Goal: Transaction & Acquisition: Book appointment/travel/reservation

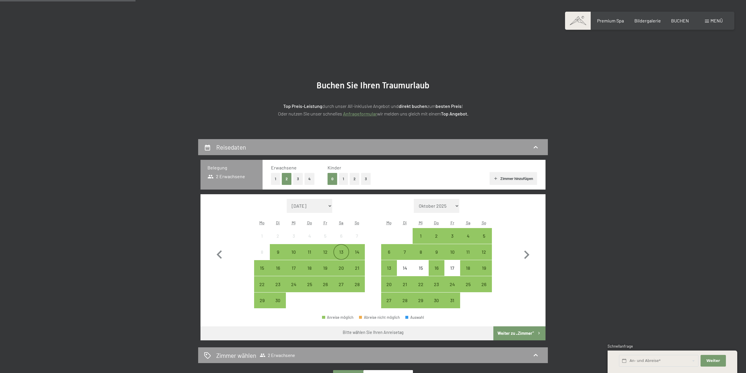
scroll to position [89, 0]
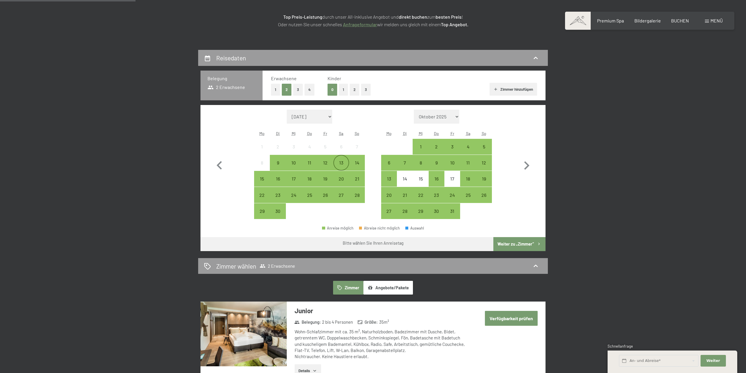
click at [339, 161] on div "13" at bounding box center [341, 167] width 15 height 15
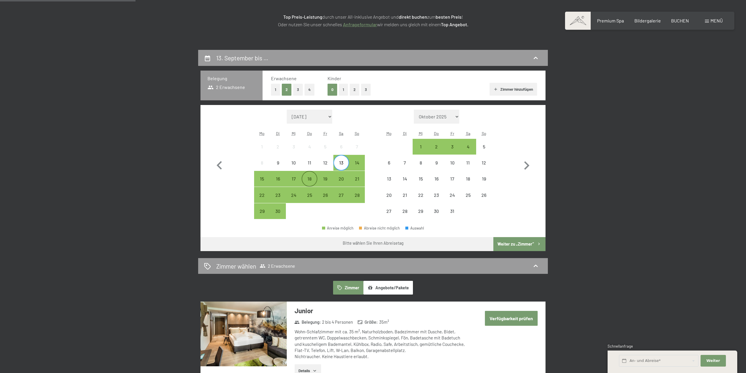
click at [310, 179] on div "18" at bounding box center [309, 183] width 15 height 15
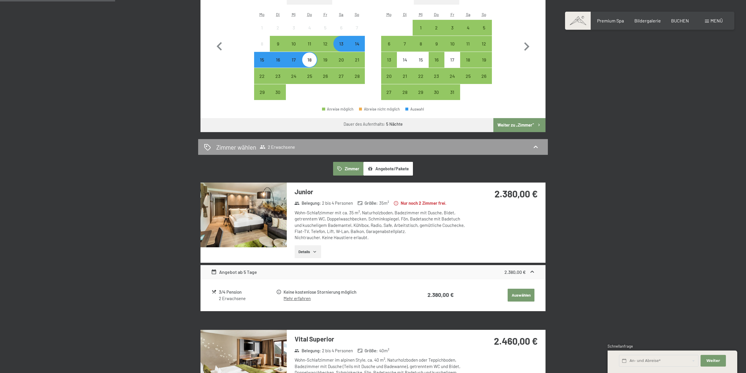
scroll to position [178, 0]
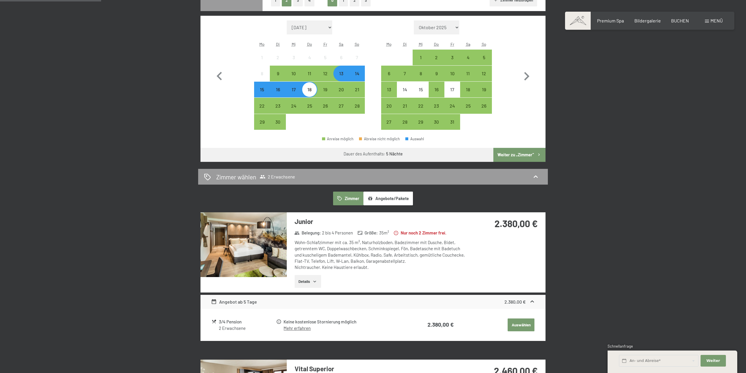
click at [358, 75] on div "14" at bounding box center [357, 78] width 15 height 15
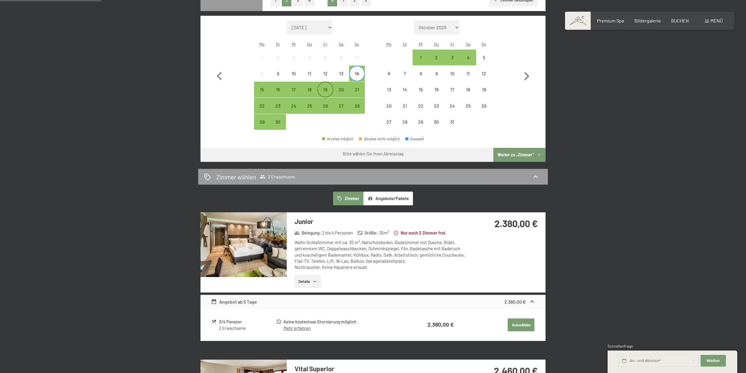
click at [326, 91] on div "19" at bounding box center [325, 94] width 15 height 15
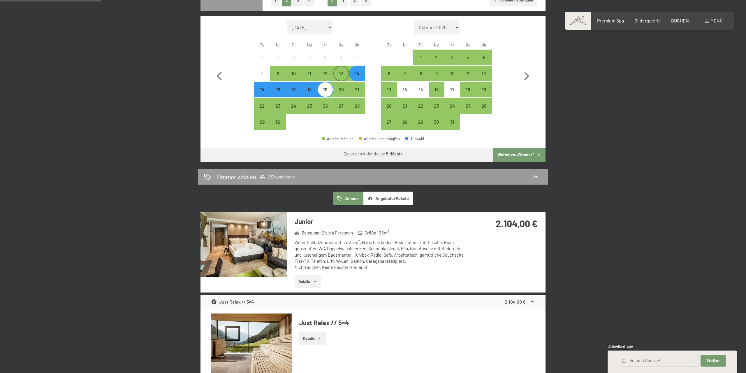
click at [342, 76] on div "13" at bounding box center [341, 78] width 15 height 15
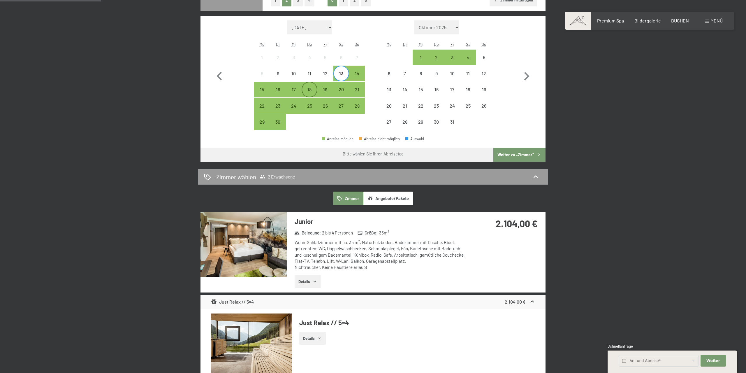
click at [313, 89] on div "18" at bounding box center [309, 94] width 15 height 15
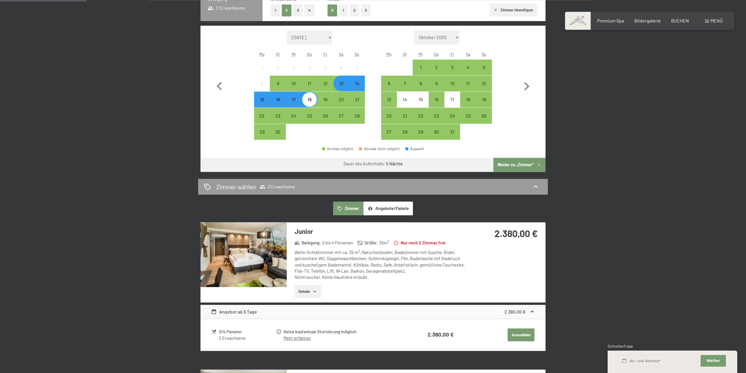
scroll to position [149, 0]
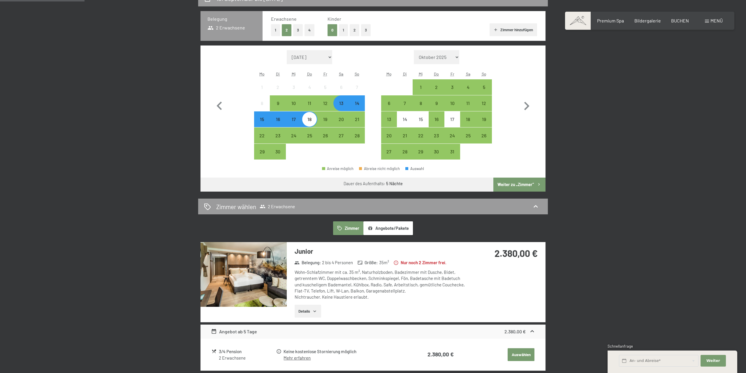
click at [357, 106] on div "14" at bounding box center [357, 108] width 15 height 15
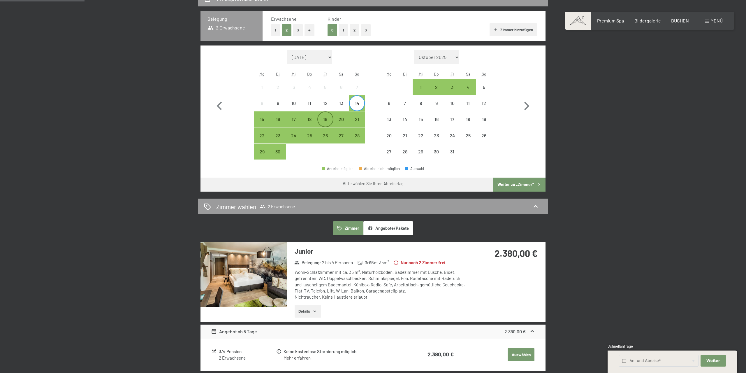
click at [325, 118] on div "19" at bounding box center [325, 124] width 15 height 15
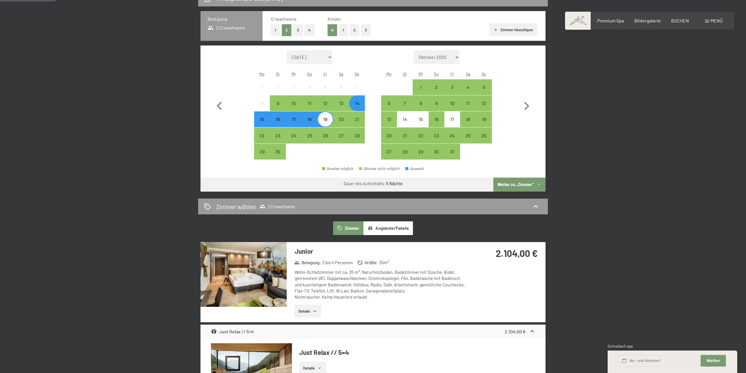
scroll to position [178, 0]
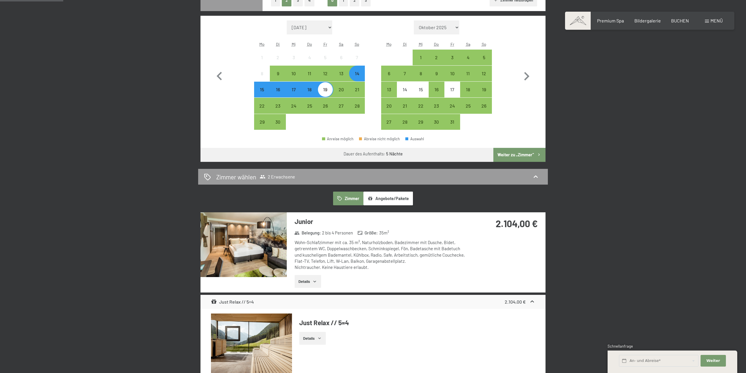
click at [395, 203] on button "Angebote/Pakete" at bounding box center [388, 197] width 50 height 13
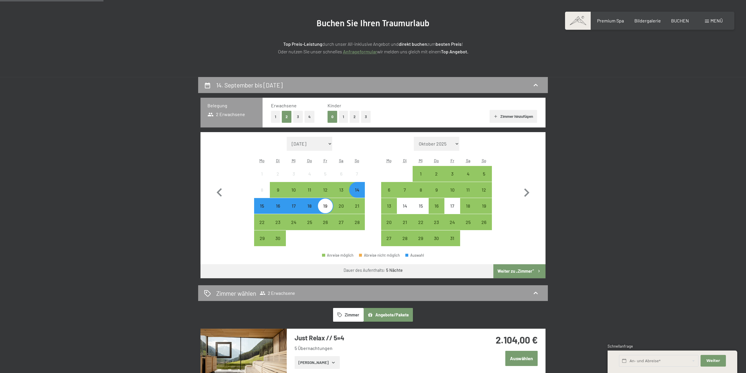
scroll to position [0, 0]
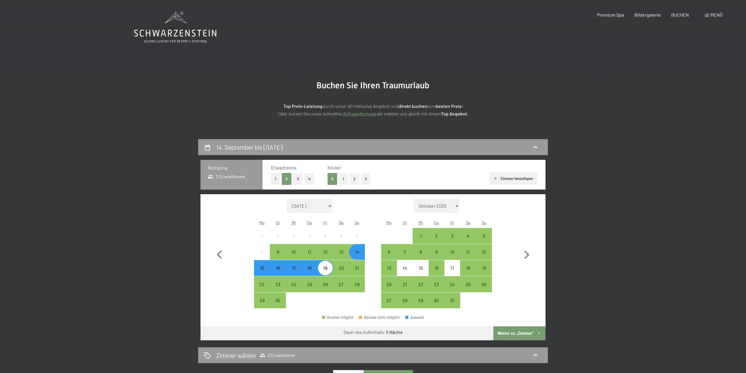
click at [187, 22] on icon at bounding box center [175, 27] width 82 height 31
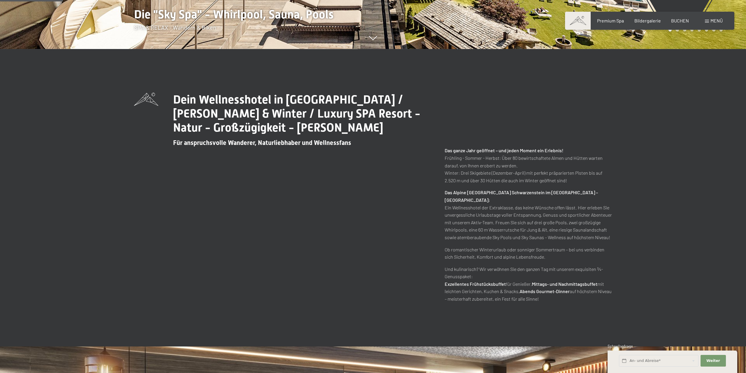
scroll to position [386, 0]
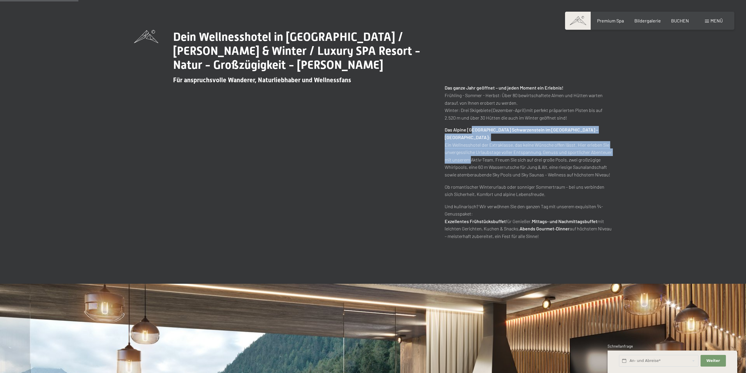
drag, startPoint x: 471, startPoint y: 117, endPoint x: 470, endPoint y: 140, distance: 23.9
click at [470, 140] on p "Das Alpine Luxury Spa Resort Schwarzenstein im Ahrntal – Südtirol: Ein Wellness…" at bounding box center [528, 152] width 167 height 52
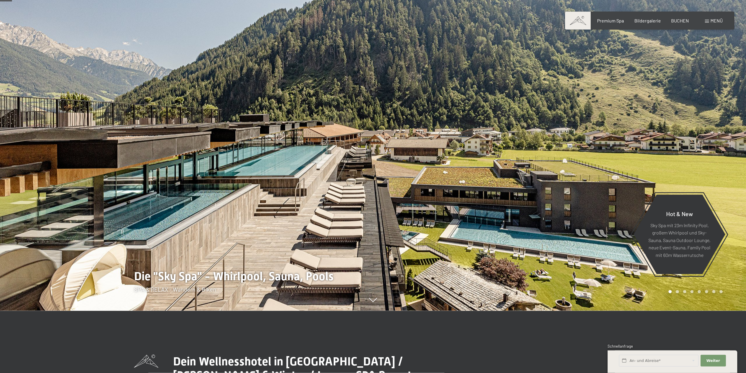
scroll to position [59, 0]
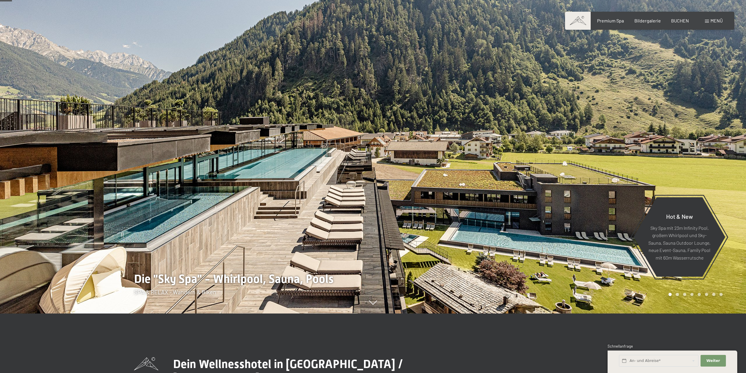
drag, startPoint x: 681, startPoint y: 22, endPoint x: 675, endPoint y: 24, distance: 6.2
click at [681, 22] on span "BUCHEN" at bounding box center [680, 21] width 18 height 6
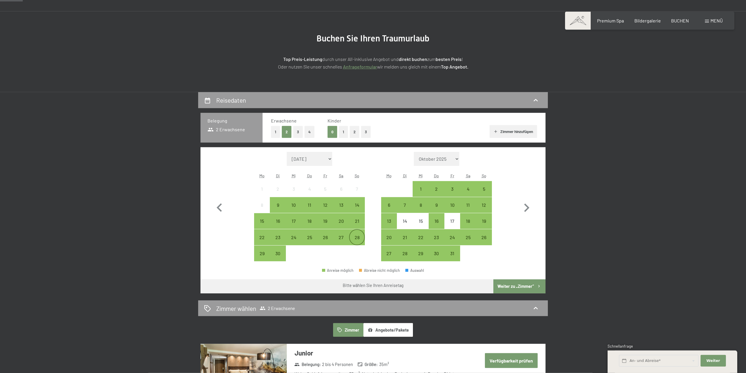
scroll to position [59, 0]
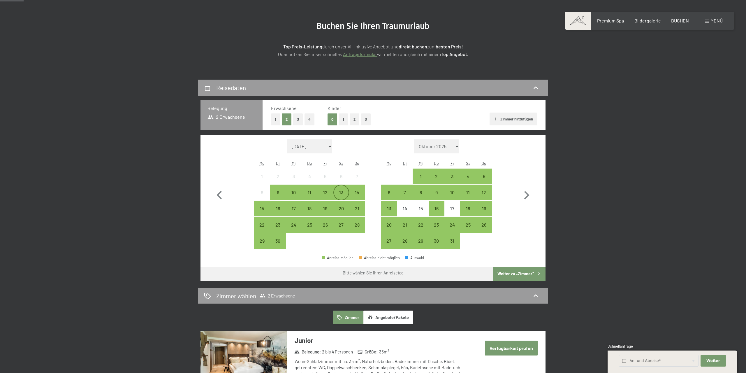
click at [343, 194] on div "13" at bounding box center [341, 197] width 15 height 15
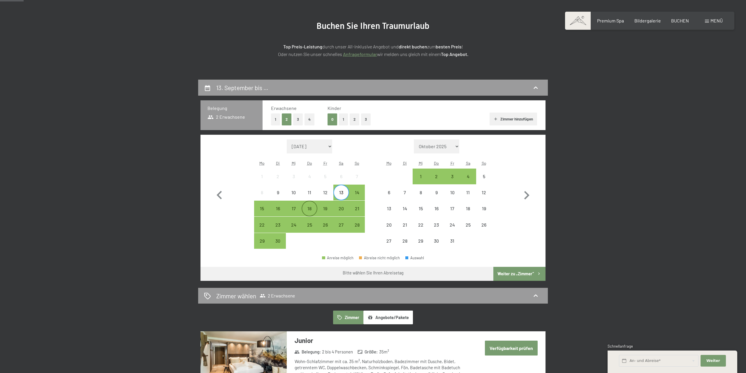
click at [311, 209] on div "18" at bounding box center [309, 213] width 15 height 15
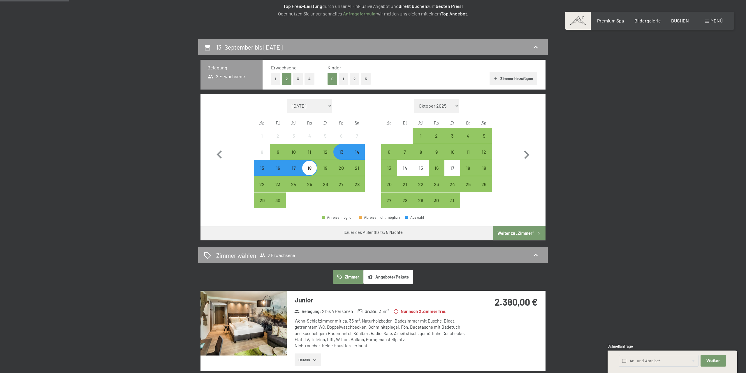
scroll to position [89, 0]
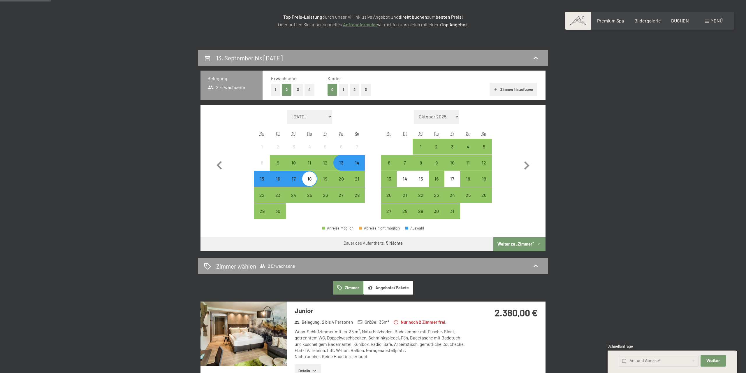
drag, startPoint x: 350, startPoint y: 15, endPoint x: 390, endPoint y: 18, distance: 39.5
click at [390, 18] on p "Top Preis-Leistung durch unser All-inklusive Angebot und direkt buchen zum best…" at bounding box center [372, 20] width 291 height 15
click at [392, 18] on p "Top Preis-Leistung durch unser All-inklusive Angebot und direkt buchen zum best…" at bounding box center [372, 20] width 291 height 15
drag, startPoint x: 286, startPoint y: 18, endPoint x: 285, endPoint y: 22, distance: 3.2
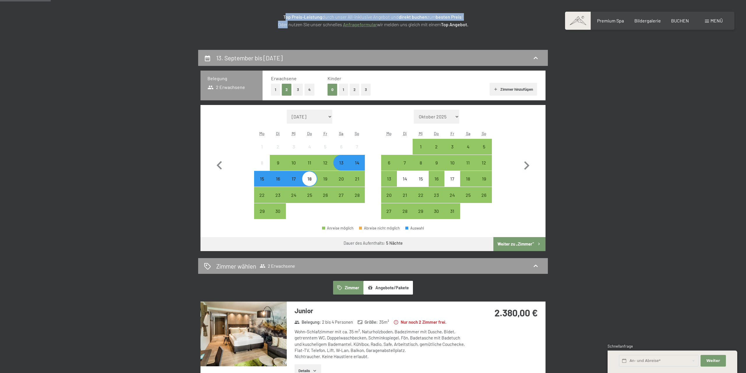
click at [285, 22] on p "Top Preis-Leistung durch unser All-inklusive Angebot und direkt buchen zum best…" at bounding box center [372, 20] width 291 height 15
click at [288, 20] on strong "Top Preis-Leistung" at bounding box center [302, 17] width 39 height 6
click at [196, 28] on section "Buchen Sie Ihren Traumurlaub Top Preis-Leistung durch unser All-inklusive Angeb…" at bounding box center [373, 9] width 746 height 81
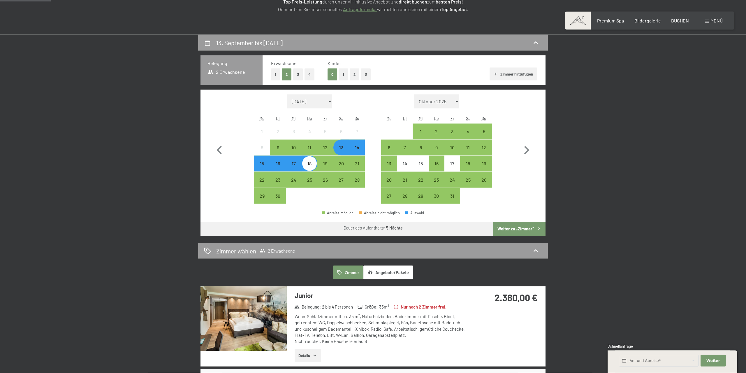
scroll to position [119, 0]
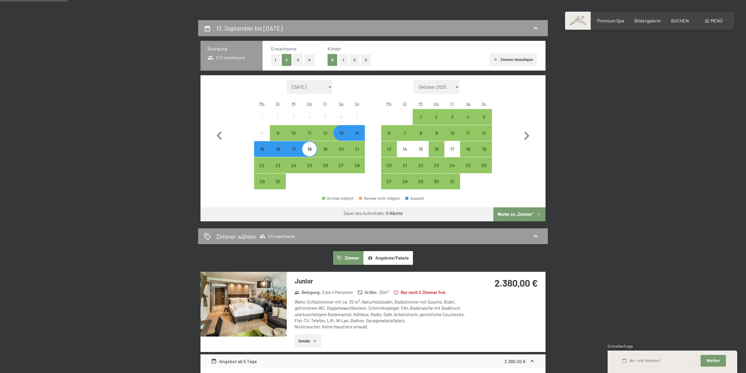
click at [359, 136] on div "14" at bounding box center [357, 138] width 15 height 15
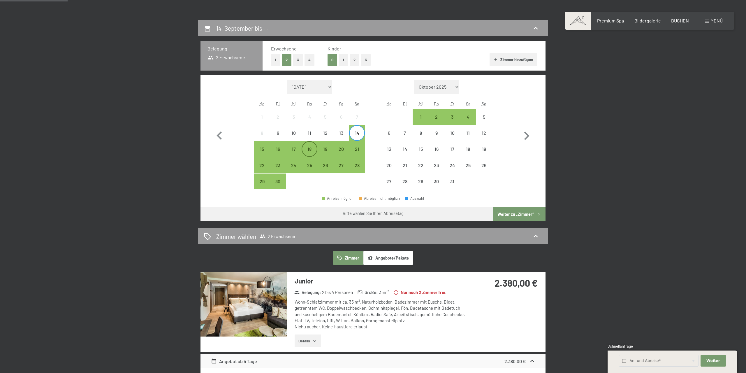
click at [311, 147] on div "18" at bounding box center [309, 154] width 15 height 15
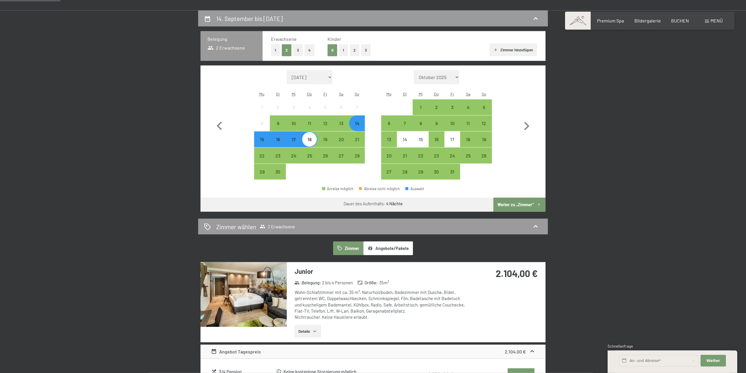
scroll to position [208, 0]
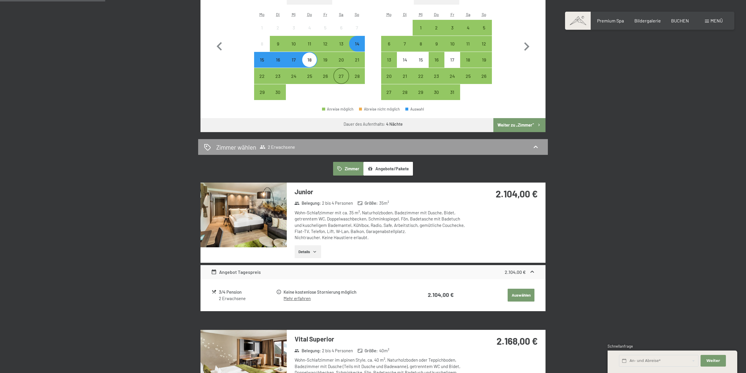
click at [343, 76] on div "27" at bounding box center [341, 81] width 15 height 15
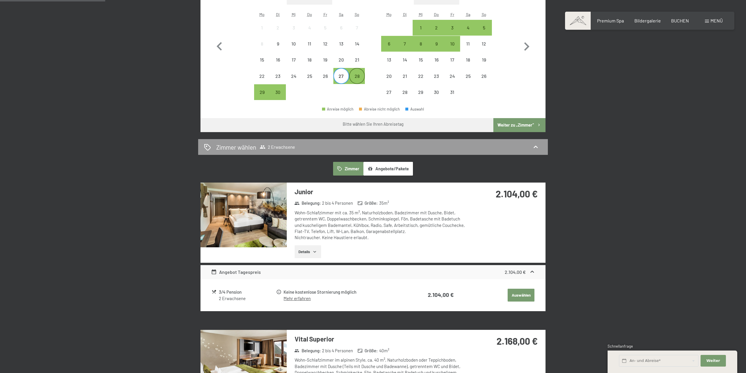
click at [355, 76] on div "28" at bounding box center [357, 81] width 15 height 15
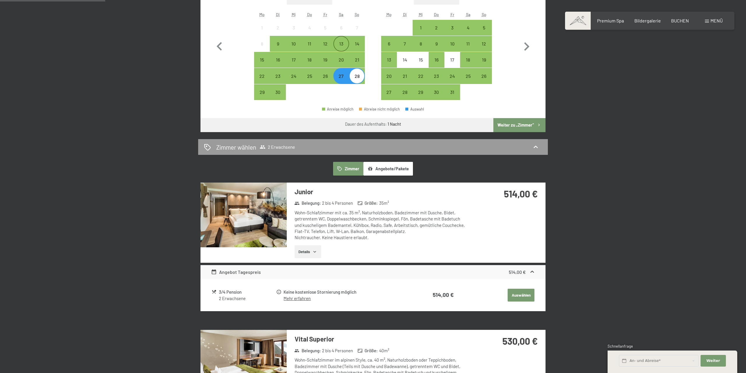
click at [343, 44] on div "13" at bounding box center [341, 48] width 15 height 15
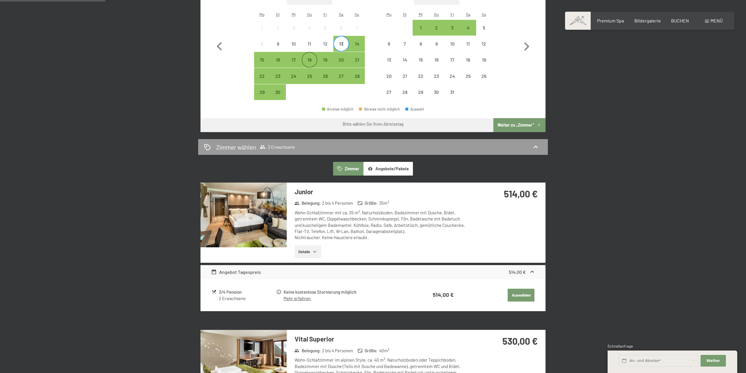
click at [312, 61] on div "18" at bounding box center [309, 64] width 15 height 15
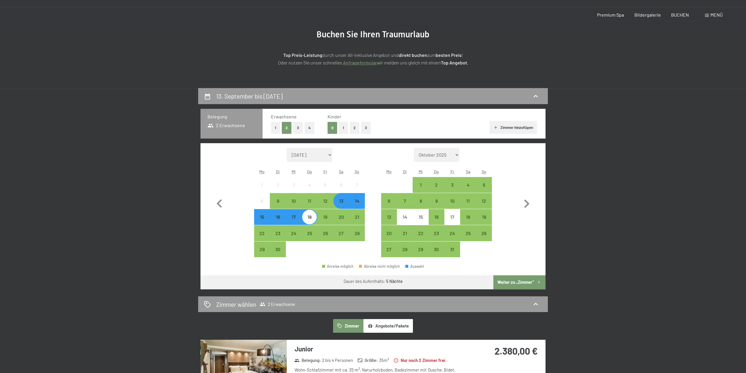
scroll to position [119, 0]
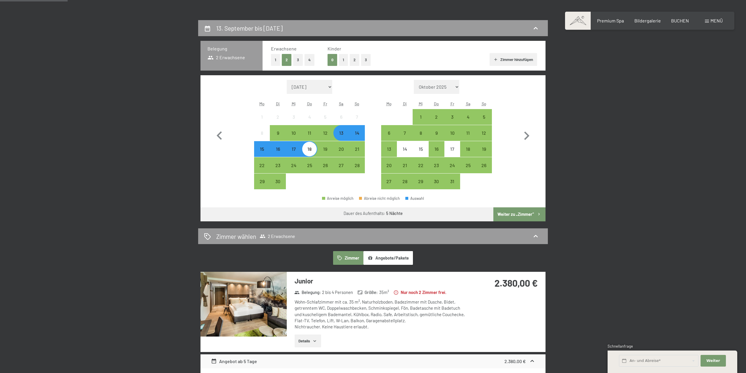
click at [380, 260] on button "Angebote/Pakete" at bounding box center [388, 257] width 50 height 13
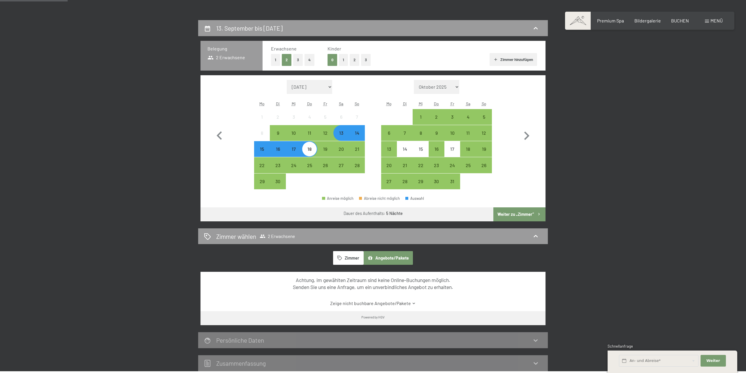
click at [385, 304] on link "Zeige nicht buchbare Angebote/Pakete" at bounding box center [373, 303] width 324 height 6
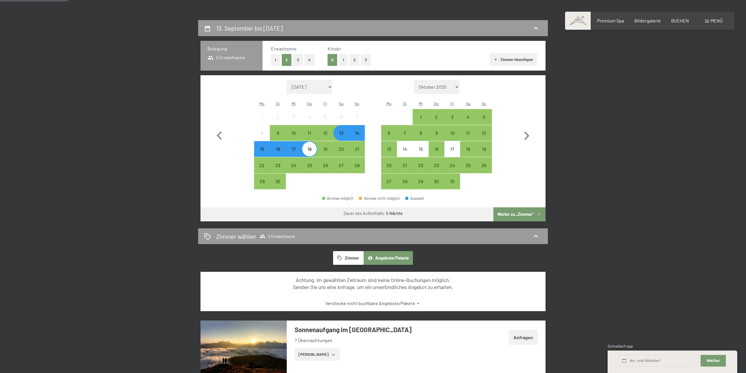
click at [385, 304] on link "Verstecke nicht buchbare Angebote/Pakete" at bounding box center [373, 303] width 324 height 6
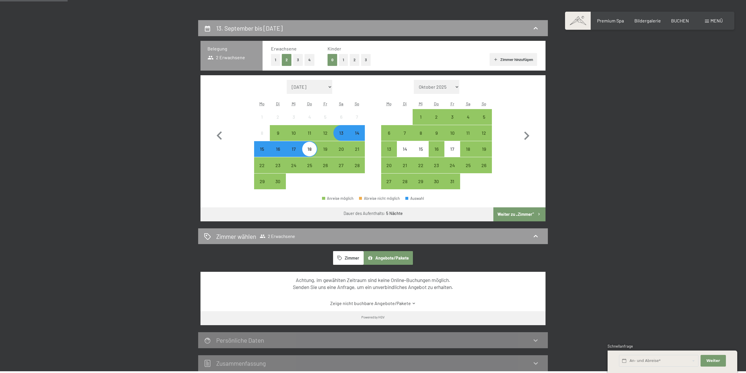
click at [358, 135] on div "14" at bounding box center [357, 138] width 15 height 15
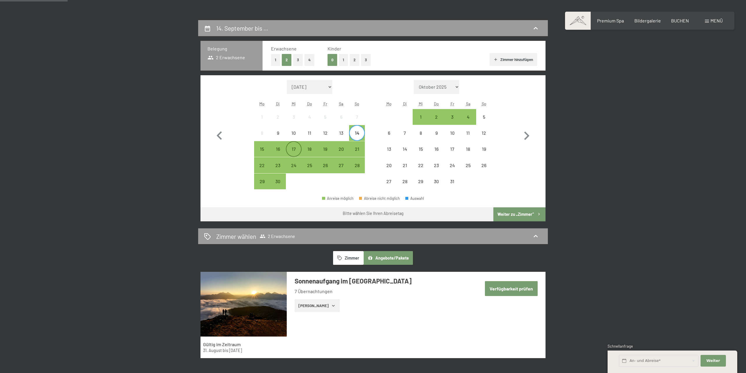
click at [293, 150] on div "17" at bounding box center [293, 154] width 15 height 15
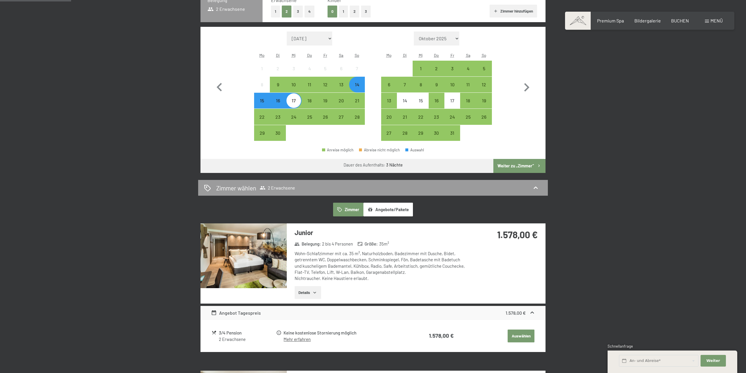
scroll to position [178, 0]
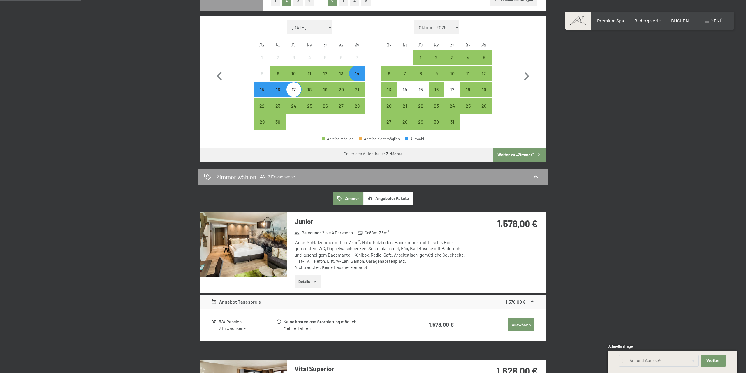
click at [385, 195] on button "Angebote/Pakete" at bounding box center [388, 197] width 50 height 13
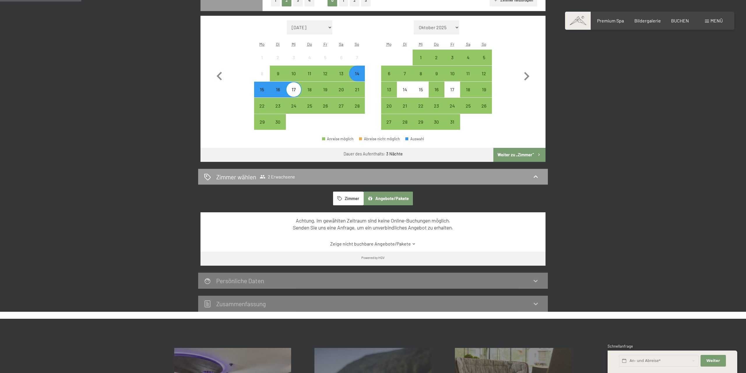
click at [358, 76] on div "14" at bounding box center [357, 78] width 15 height 15
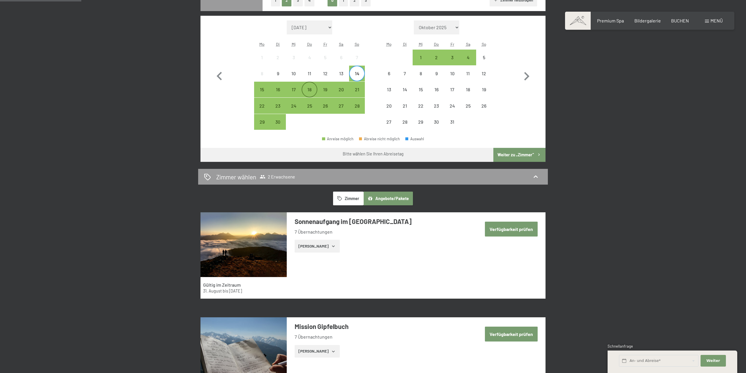
click at [313, 88] on div "18" at bounding box center [309, 94] width 15 height 15
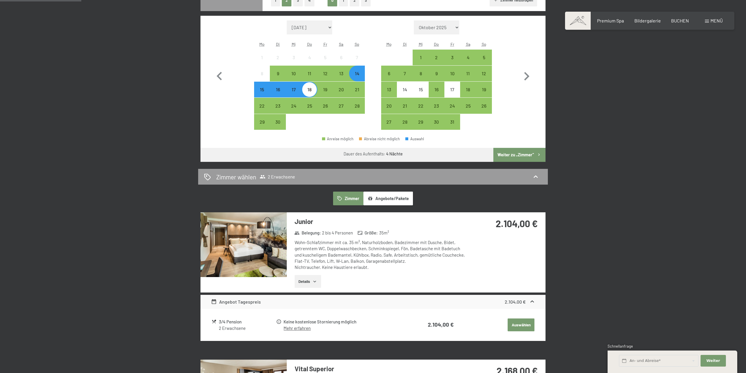
click at [374, 193] on button "Angebote/Pakete" at bounding box center [388, 197] width 50 height 13
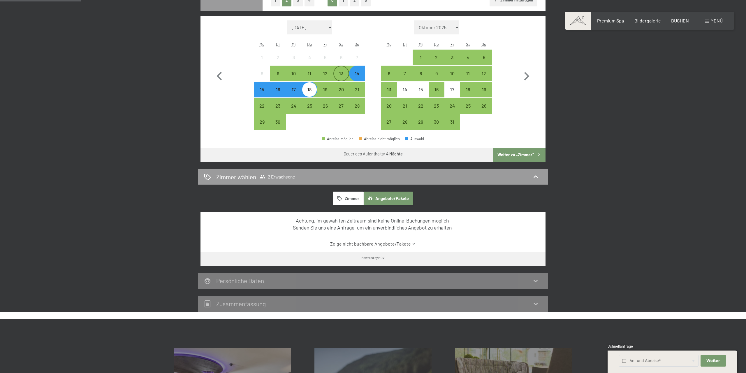
click at [339, 72] on div "13" at bounding box center [341, 78] width 15 height 15
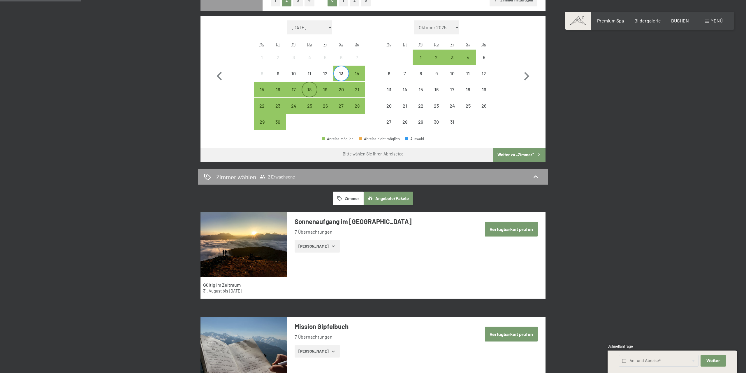
click at [307, 89] on div "18" at bounding box center [309, 94] width 15 height 15
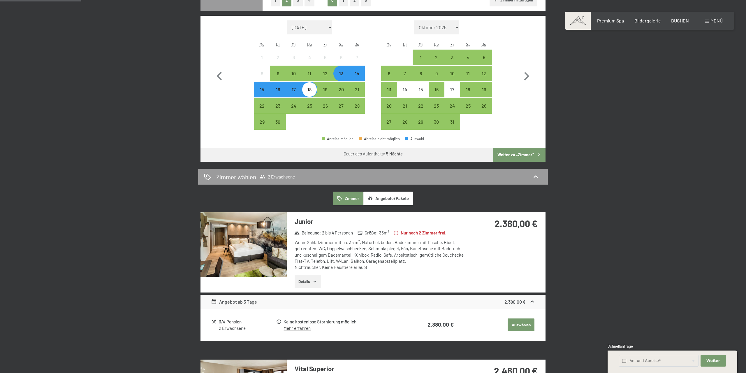
click at [382, 196] on button "Angebote/Pakete" at bounding box center [388, 197] width 50 height 13
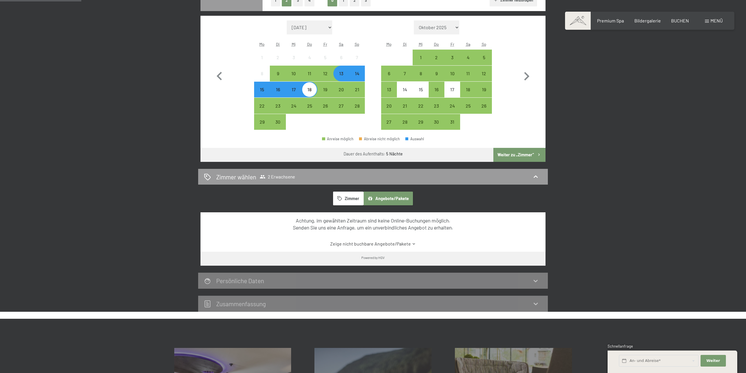
click at [357, 73] on div "14" at bounding box center [357, 78] width 15 height 15
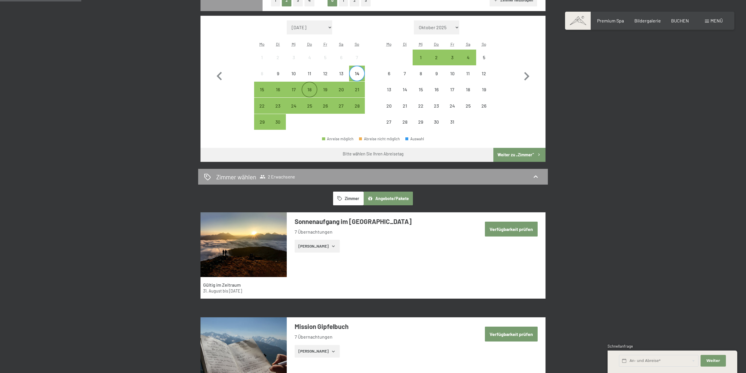
click at [307, 89] on div "18" at bounding box center [309, 94] width 15 height 15
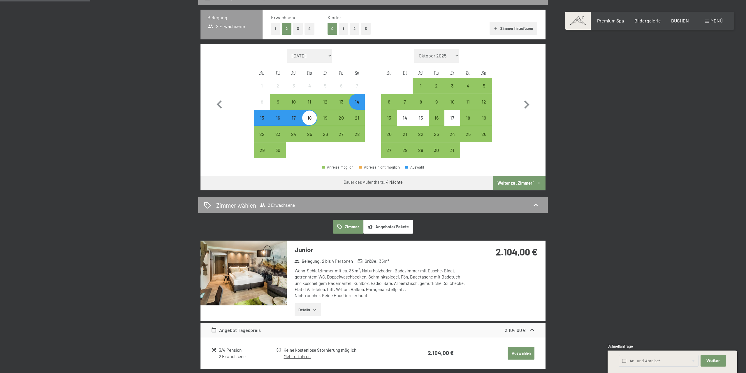
scroll to position [149, 0]
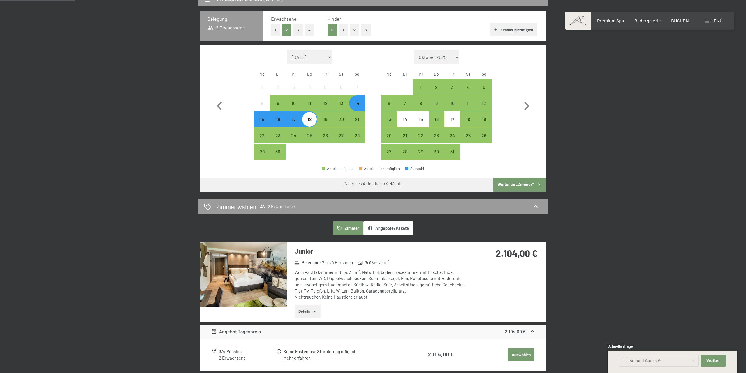
click at [360, 106] on div "14" at bounding box center [357, 108] width 15 height 15
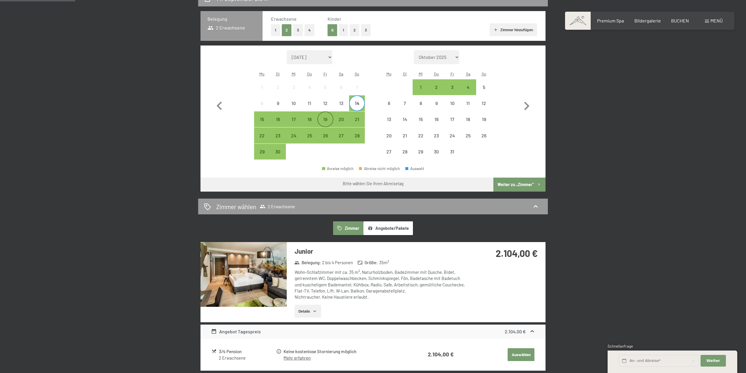
click at [323, 119] on div "19" at bounding box center [325, 124] width 15 height 15
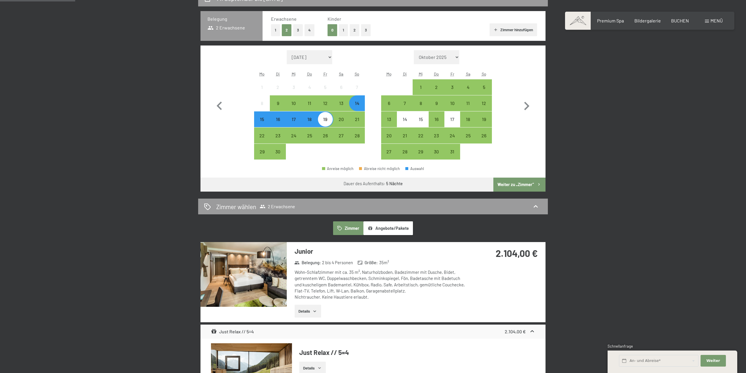
click at [384, 231] on button "Angebote/Pakete" at bounding box center [388, 227] width 50 height 13
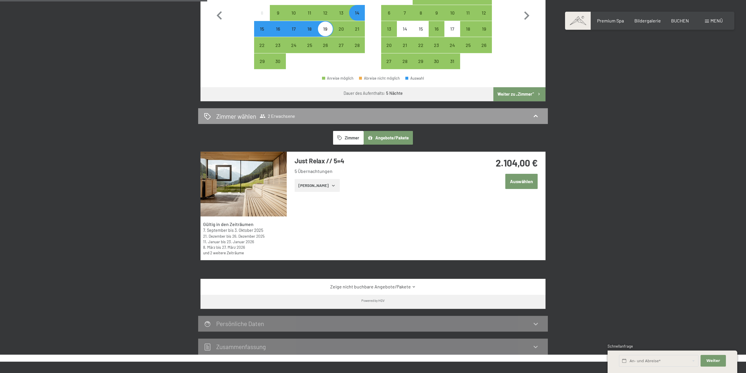
scroll to position [178, 0]
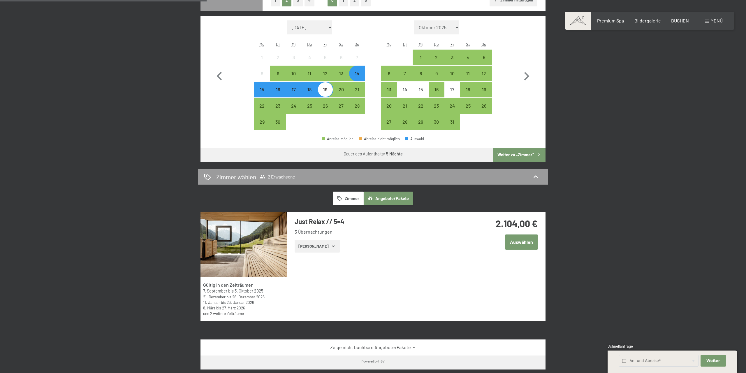
click at [351, 200] on button "Zimmer" at bounding box center [348, 197] width 30 height 13
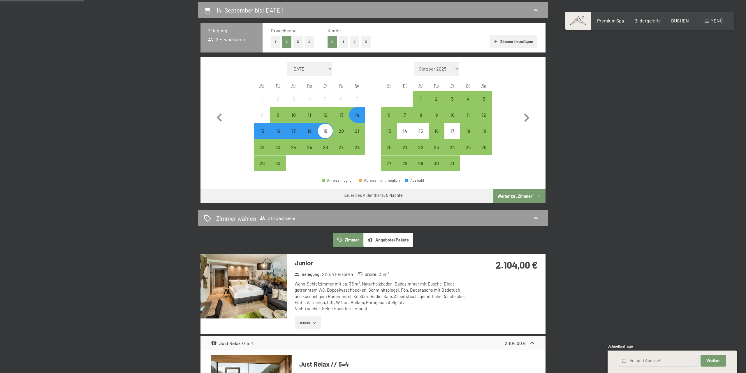
scroll to position [119, 0]
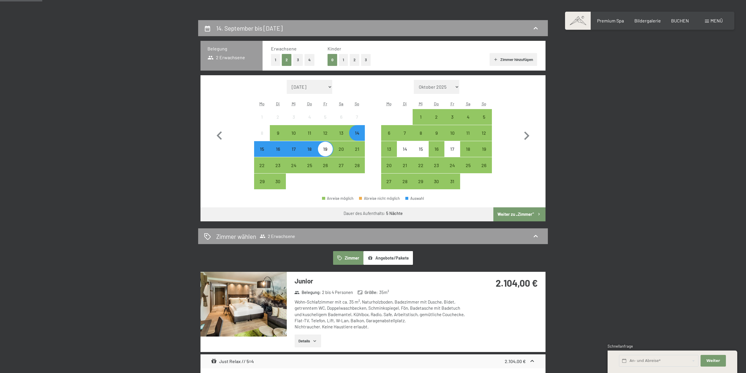
click at [359, 136] on div "14" at bounding box center [357, 138] width 15 height 15
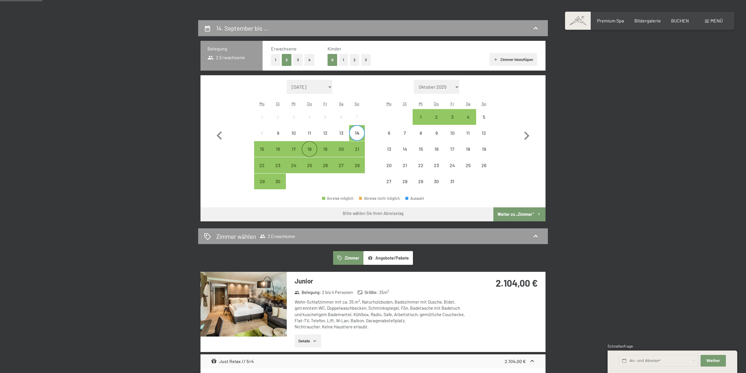
click at [309, 150] on div "18" at bounding box center [309, 154] width 15 height 15
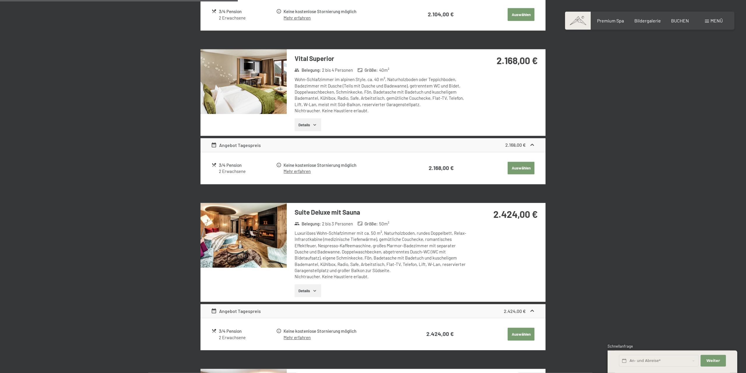
scroll to position [505, 0]
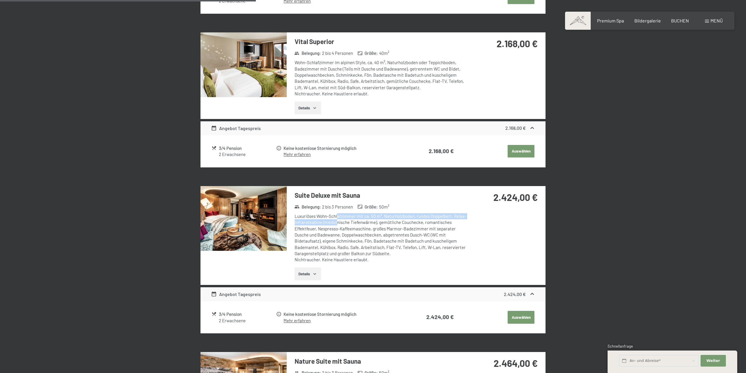
drag, startPoint x: 338, startPoint y: 216, endPoint x: 337, endPoint y: 221, distance: 5.0
click at [337, 221] on div "Luxuriöses Wohn-Schlafzimmer mit ca. 50 m², Naturholzboden, rundes Doppelbett, …" at bounding box center [381, 238] width 173 height 50
click at [339, 227] on div "Luxuriöses Wohn-Schlafzimmer mit ca. 50 m², Naturholzboden, rundes Doppelbett, …" at bounding box center [381, 238] width 173 height 50
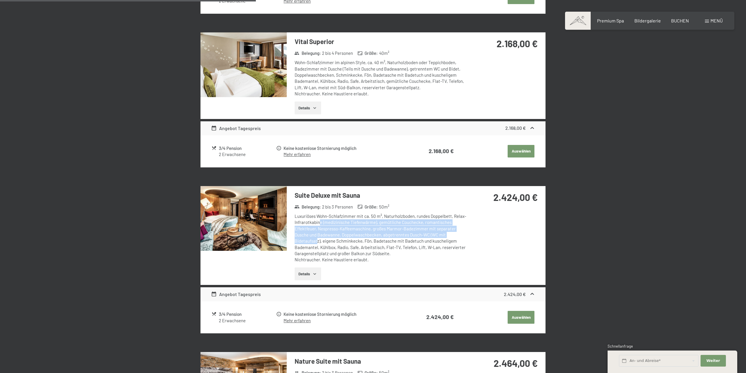
drag, startPoint x: 318, startPoint y: 222, endPoint x: 318, endPoint y: 239, distance: 16.9
click at [318, 239] on div "Luxuriöses Wohn-Schlafzimmer mit ca. 50 m², Naturholzboden, rundes Doppelbett, …" at bounding box center [381, 238] width 173 height 50
click at [332, 230] on div "Luxuriöses Wohn-Schlafzimmer mit ca. 50 m², Naturholzboden, rundes Doppelbett, …" at bounding box center [381, 238] width 173 height 50
drag, startPoint x: 333, startPoint y: 228, endPoint x: 332, endPoint y: 233, distance: 5.1
click at [332, 233] on div "Luxuriöses Wohn-Schlafzimmer mit ca. 50 m², Naturholzboden, rundes Doppelbett, …" at bounding box center [381, 238] width 173 height 50
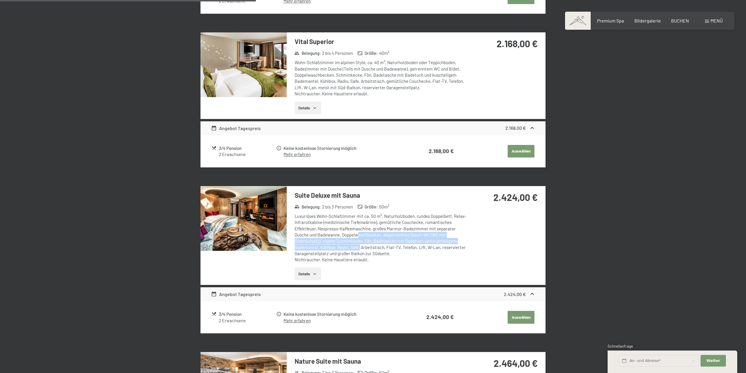
drag, startPoint x: 357, startPoint y: 232, endPoint x: 360, endPoint y: 246, distance: 14.5
click at [360, 246] on div "Luxuriöses Wohn-Schlafzimmer mit ca. 50 m², Naturholzboden, rundes Doppelbett, …" at bounding box center [381, 238] width 173 height 50
click at [376, 246] on div "Luxuriöses Wohn-Schlafzimmer mit ca. 50 m², Naturholzboden, rundes Doppelbett, …" at bounding box center [381, 238] width 173 height 50
drag, startPoint x: 337, startPoint y: 253, endPoint x: 379, endPoint y: 257, distance: 42.7
click at [379, 257] on div "Luxuriöses Wohn-Schlafzimmer mit ca. 50 m², Naturholzboden, rundes Doppelbett, …" at bounding box center [381, 238] width 173 height 50
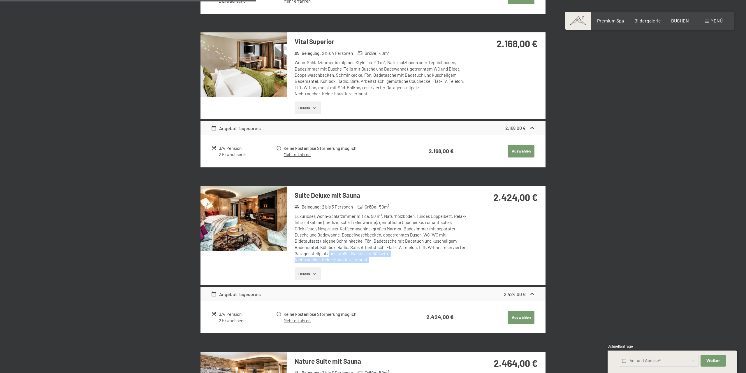
click at [378, 255] on div "Luxuriöses Wohn-Schlafzimmer mit ca. 50 m², Naturholzboden, rundes Doppelbett, …" at bounding box center [381, 238] width 173 height 50
click at [260, 218] on img at bounding box center [243, 218] width 86 height 65
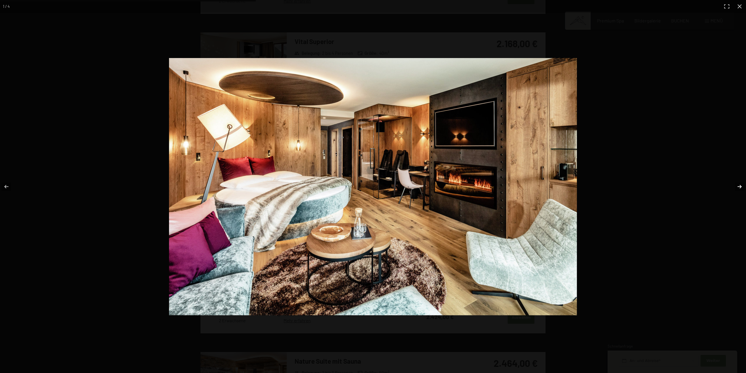
click at [736, 186] on button "button" at bounding box center [735, 186] width 20 height 29
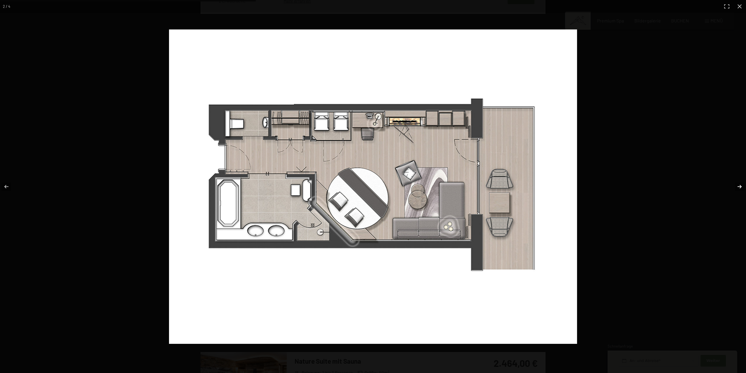
click at [741, 186] on button "button" at bounding box center [735, 186] width 20 height 29
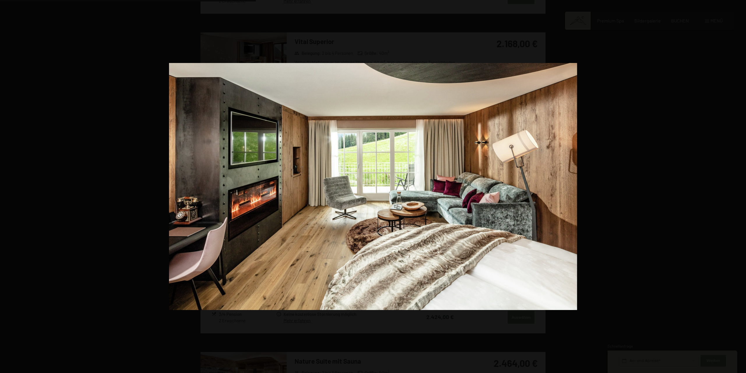
click at [740, 188] on button "button" at bounding box center [735, 186] width 20 height 29
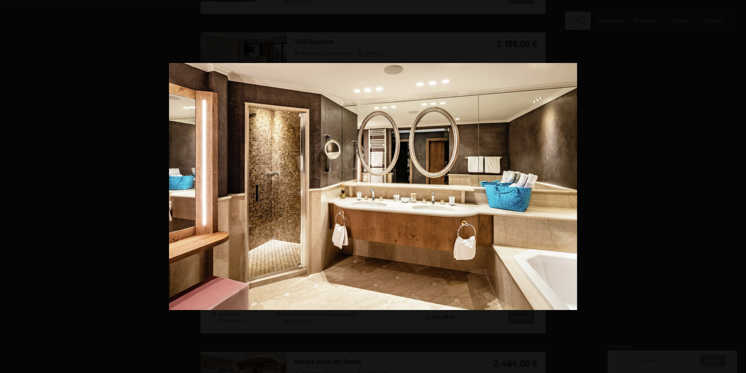
click at [740, 188] on button "button" at bounding box center [735, 186] width 20 height 29
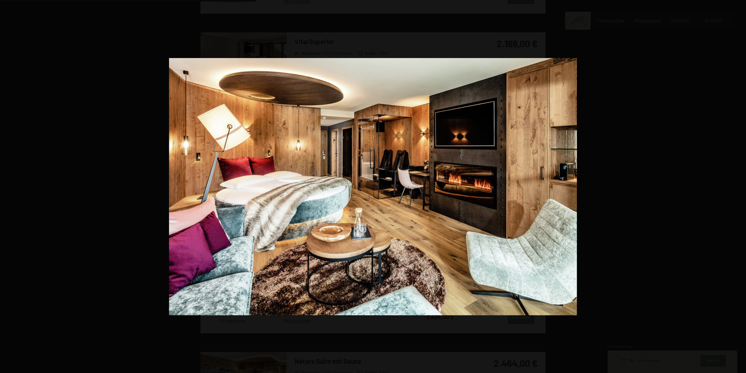
click at [740, 188] on button "button" at bounding box center [735, 186] width 20 height 29
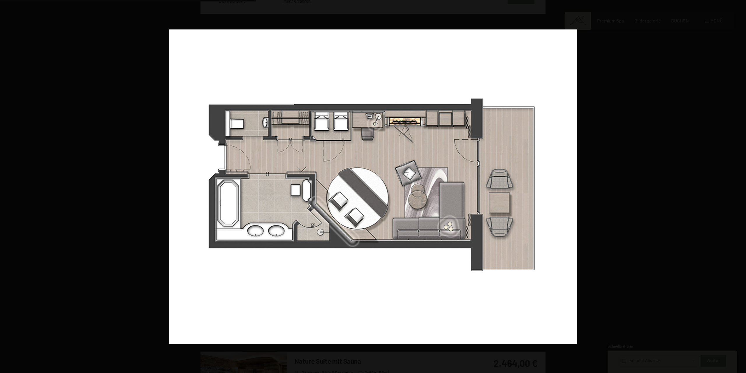
click at [740, 188] on button "button" at bounding box center [735, 186] width 20 height 29
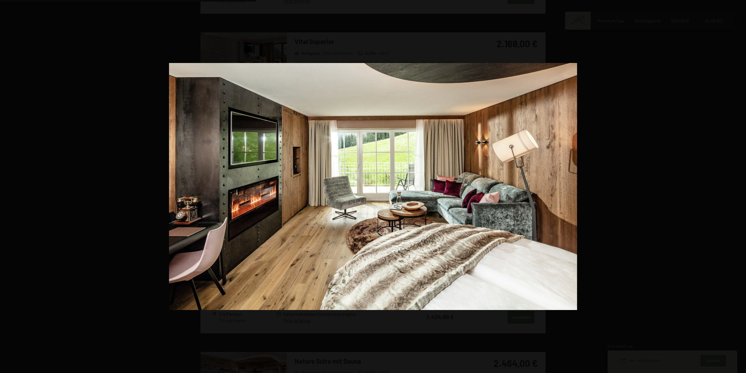
click at [740, 188] on button "button" at bounding box center [735, 186] width 20 height 29
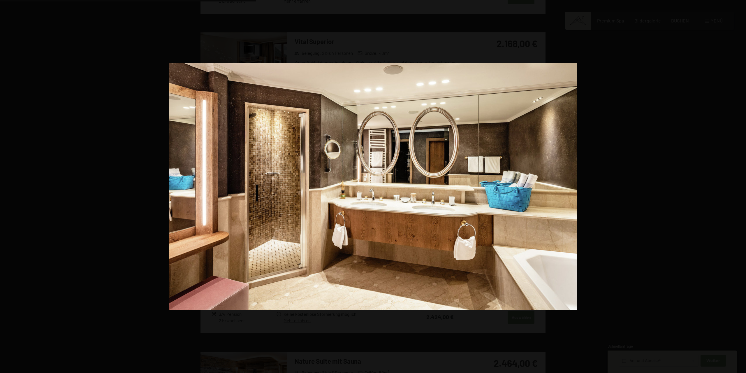
click at [740, 188] on button "button" at bounding box center [735, 186] width 20 height 29
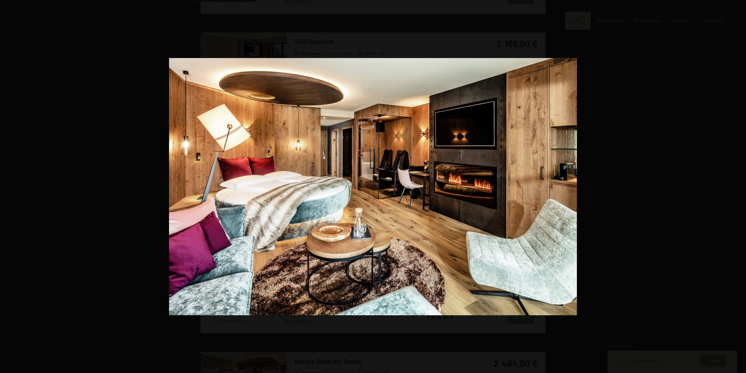
click at [740, 188] on button "button" at bounding box center [735, 186] width 20 height 29
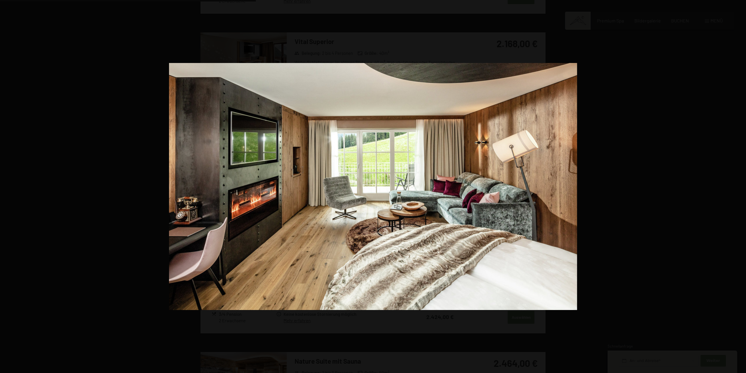
click at [740, 188] on button "button" at bounding box center [735, 186] width 20 height 29
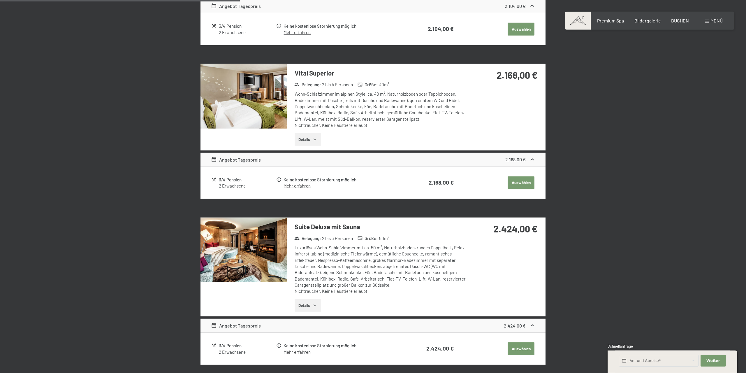
scroll to position [535, 0]
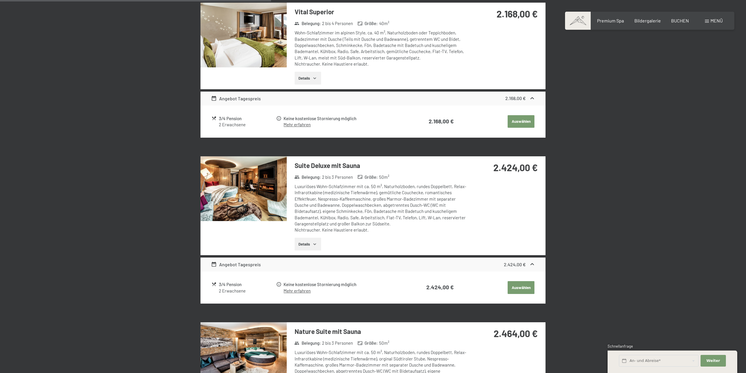
drag, startPoint x: 310, startPoint y: 191, endPoint x: 371, endPoint y: 196, distance: 61.4
click at [371, 196] on div "Luxuriöses Wohn-Schlafzimmer mit ca. 50 m², Naturholzboden, rundes Doppelbett, …" at bounding box center [381, 208] width 173 height 50
click at [359, 210] on div "Luxuriöses Wohn-Schlafzimmer mit ca. 50 m², Naturholzboden, rundes Doppelbett, …" at bounding box center [381, 208] width 173 height 50
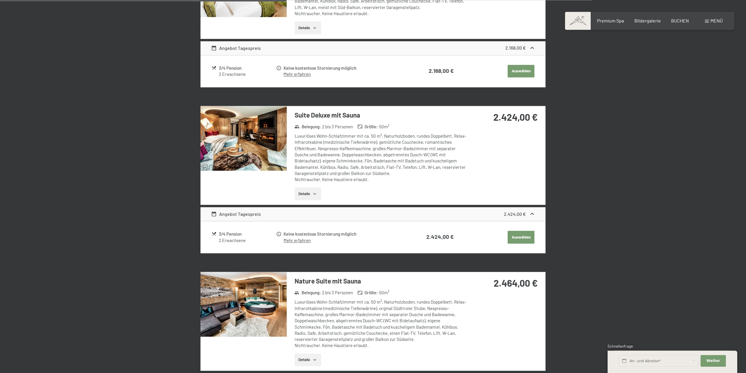
scroll to position [594, 0]
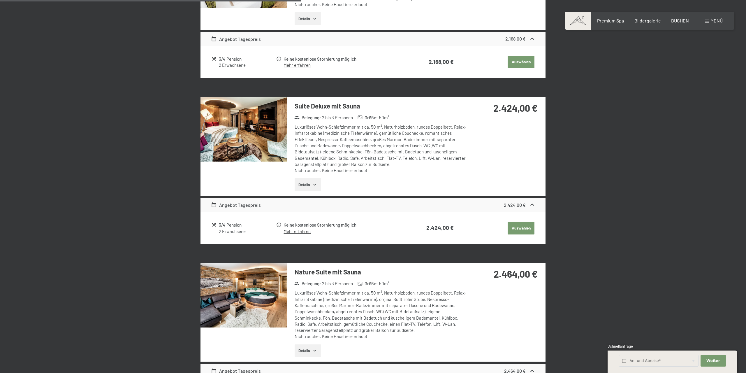
drag, startPoint x: 320, startPoint y: 299, endPoint x: 319, endPoint y: 304, distance: 5.2
click at [319, 304] on div "Luxuriöses Wohn-Schlafzimmer mit ca. 50 m², Naturholzboden, rundes Doppelbett, …" at bounding box center [381, 315] width 173 height 50
click at [246, 276] on img at bounding box center [243, 294] width 86 height 65
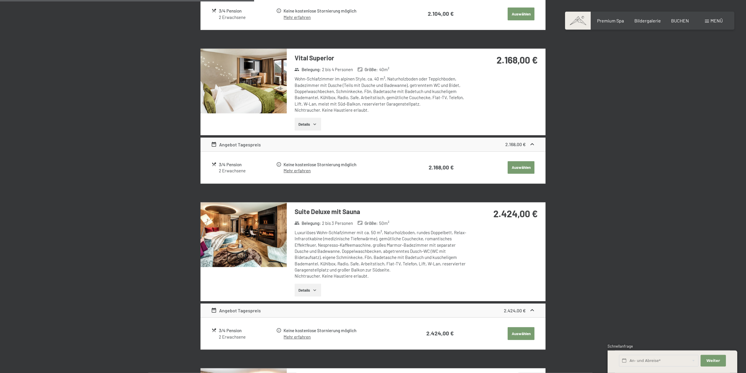
scroll to position [505, 0]
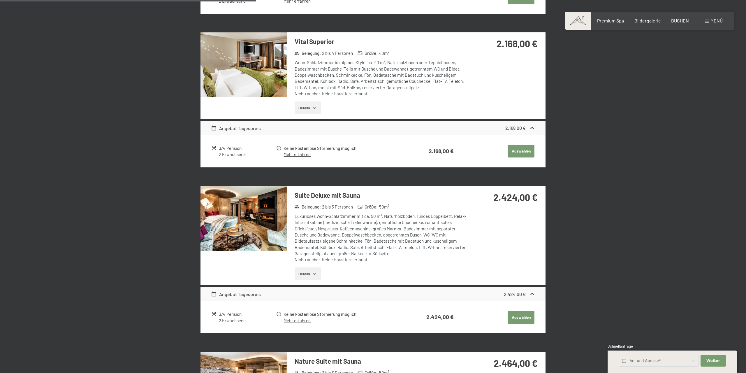
click at [267, 203] on img at bounding box center [243, 218] width 86 height 65
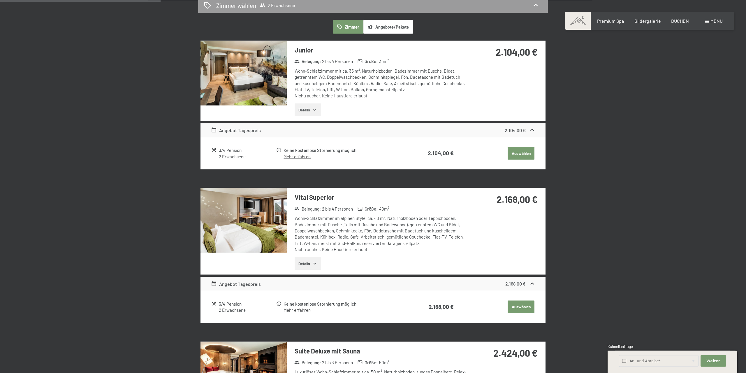
scroll to position [386, 0]
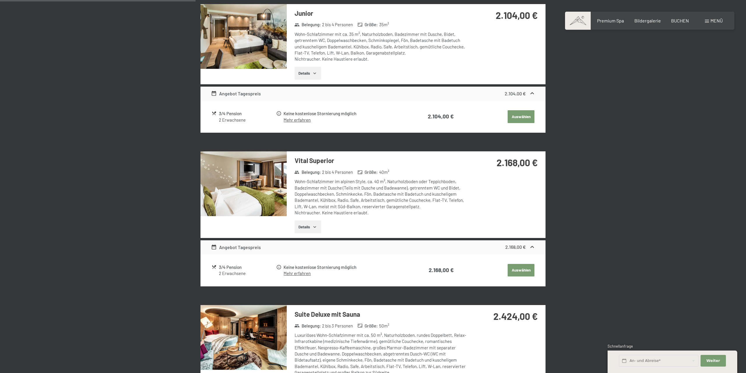
click at [263, 195] on img at bounding box center [243, 183] width 86 height 65
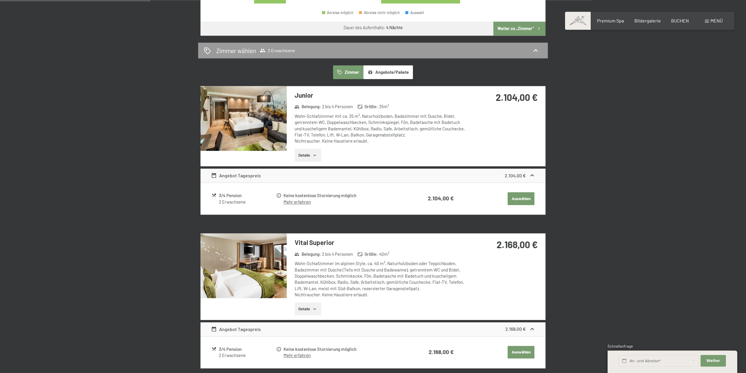
scroll to position [297, 0]
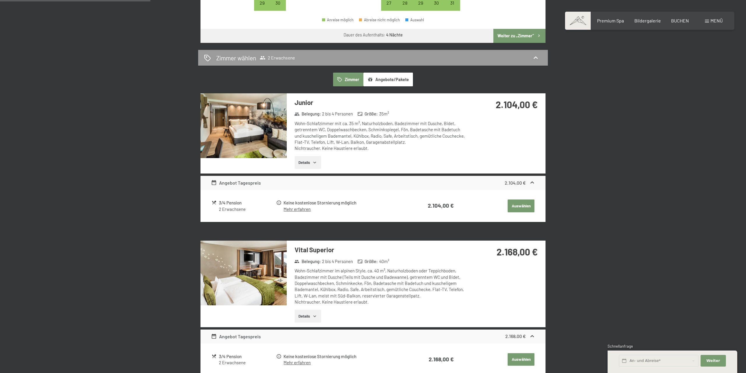
click at [220, 125] on img at bounding box center [243, 125] width 86 height 65
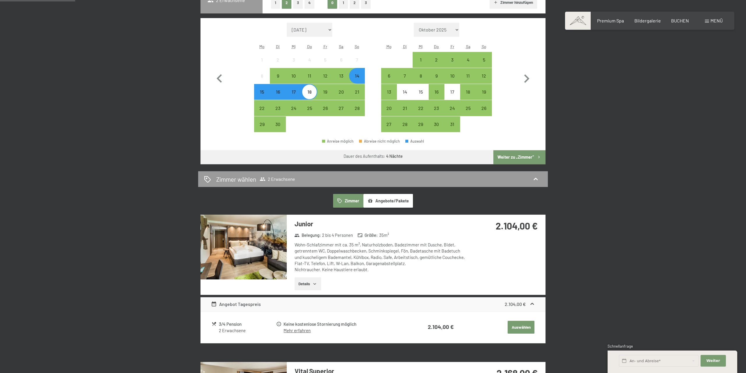
scroll to position [178, 0]
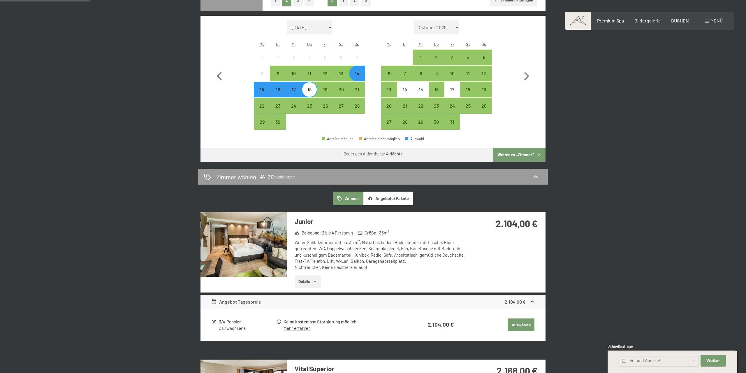
click at [393, 201] on button "Angebote/Pakete" at bounding box center [388, 197] width 50 height 13
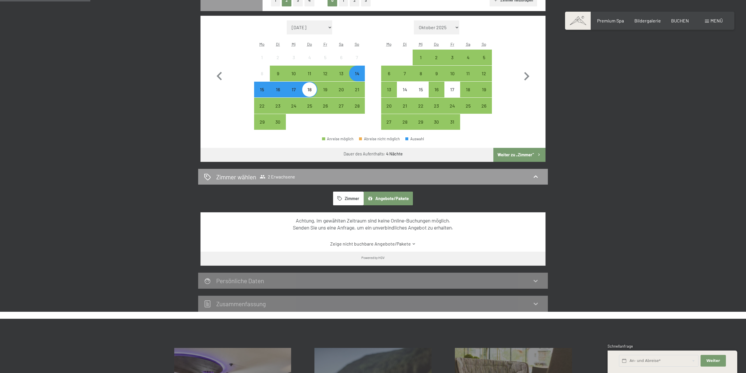
click at [361, 75] on div "14" at bounding box center [357, 78] width 15 height 15
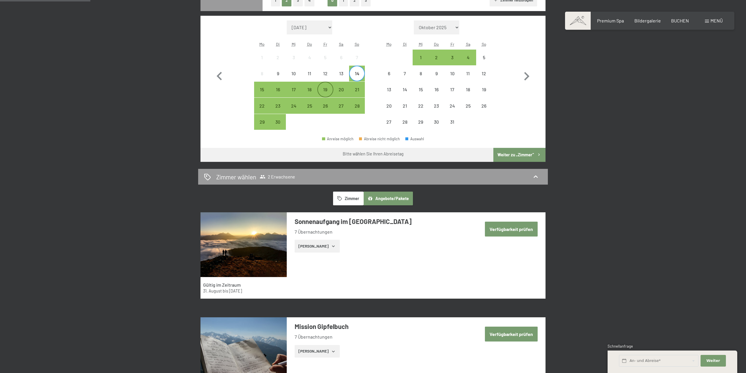
click at [328, 87] on div "19" at bounding box center [325, 89] width 15 height 15
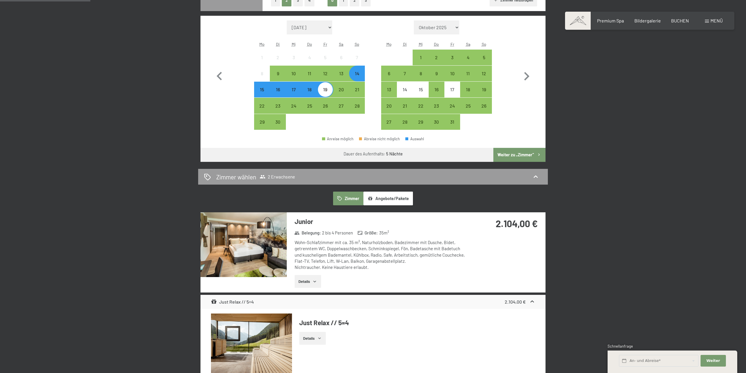
click at [382, 197] on button "Angebote/Pakete" at bounding box center [388, 197] width 50 height 13
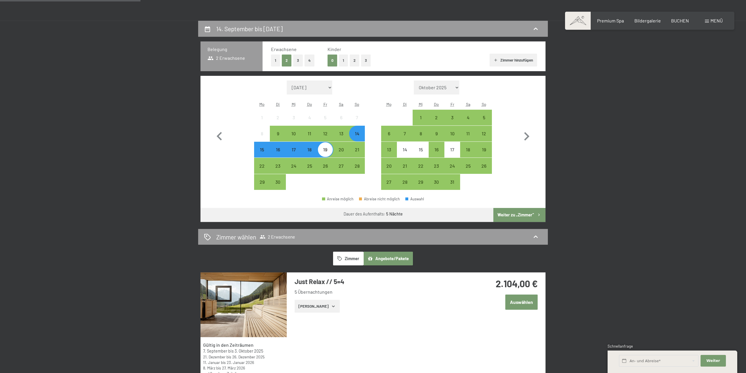
scroll to position [149, 0]
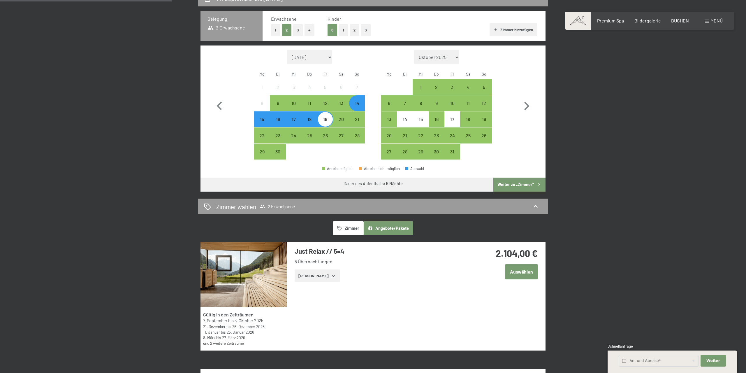
click at [512, 271] on button "Auswählen" at bounding box center [521, 271] width 32 height 15
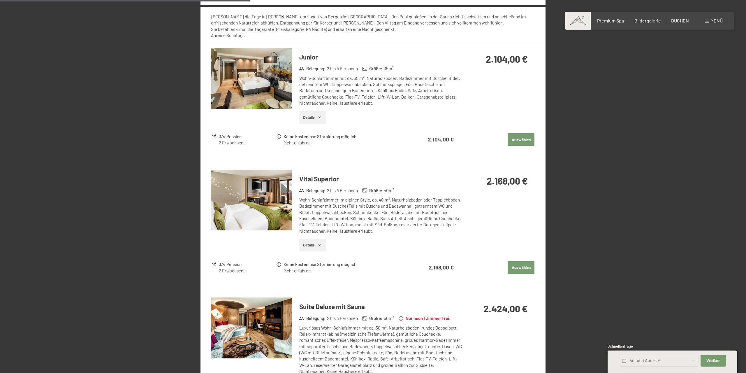
scroll to position [494, 0]
drag, startPoint x: 515, startPoint y: 141, endPoint x: 492, endPoint y: 214, distance: 76.1
click at [582, 205] on div "14. September bis 19. September 2025 Belegung 2 Erwachsene Erwachsene 1 2 3 4 K…" at bounding box center [372, 288] width 441 height 1287
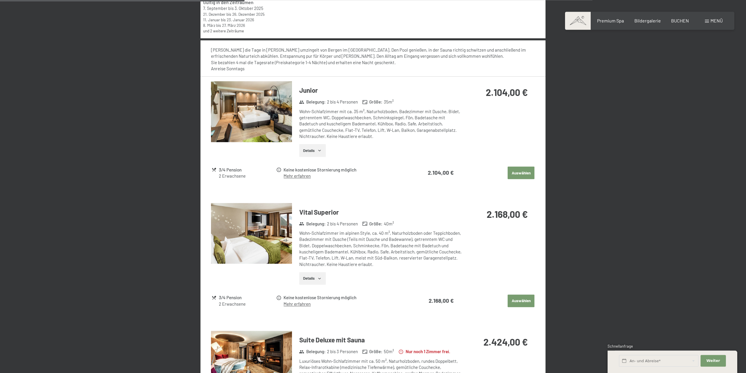
scroll to position [435, 0]
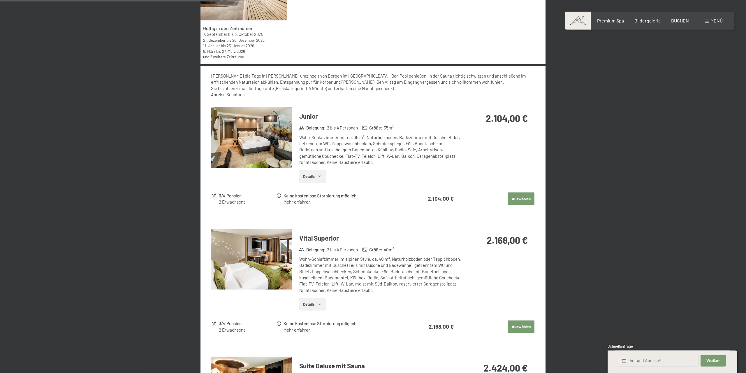
click at [519, 195] on button "Auswählen" at bounding box center [520, 198] width 27 height 13
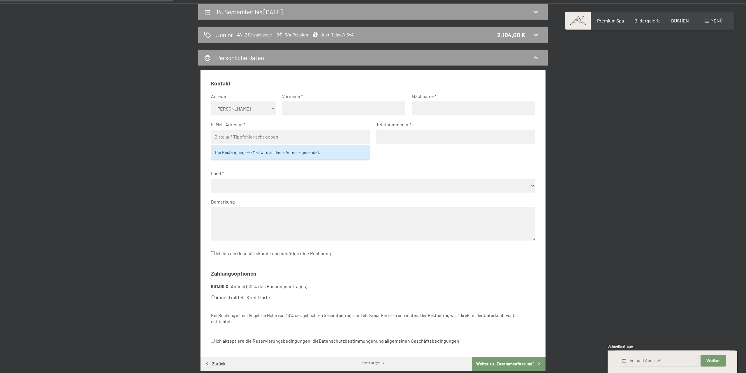
scroll to position [134, 0]
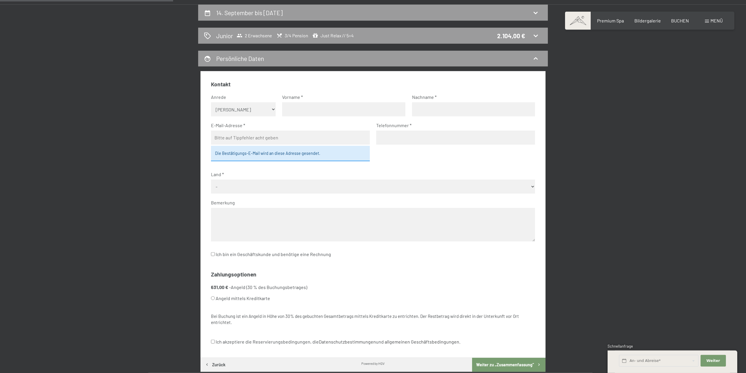
click at [211, 102] on select "Keine Angabe Frau Herr" at bounding box center [243, 109] width 65 height 14
click option "Keine Angabe" at bounding box center [0, 0] width 0 height 0
click at [311, 114] on input "text" at bounding box center [343, 109] width 123 height 14
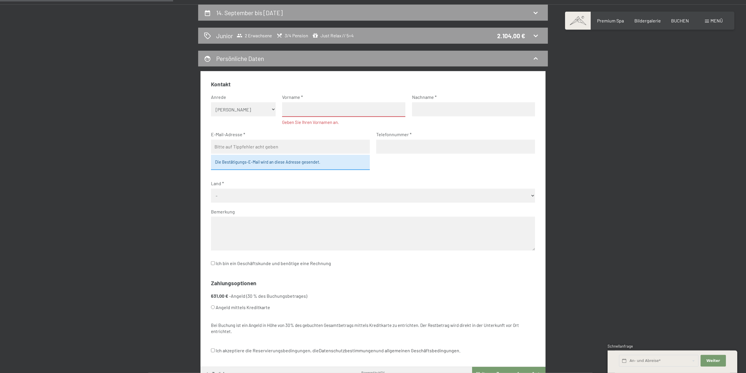
click at [211, 102] on select "Keine Angabe Frau Herr" at bounding box center [243, 109] width 65 height 14
select select "f"
click option "Frau" at bounding box center [0, 0] width 0 height 0
drag, startPoint x: 313, startPoint y: 110, endPoint x: 331, endPoint y: 111, distance: 18.1
click at [313, 110] on input "text" at bounding box center [343, 109] width 123 height 15
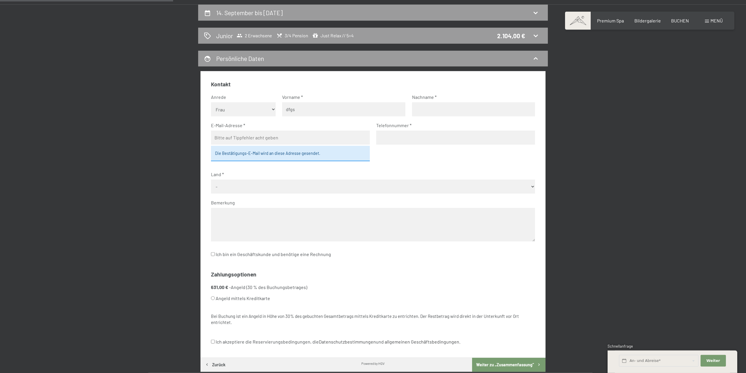
type input "dfgs"
click at [448, 110] on input "text" at bounding box center [473, 109] width 123 height 14
type input "sdfg"
click at [260, 138] on input "email" at bounding box center [290, 138] width 159 height 14
type input "sdfgsfdg@wedfg.de"
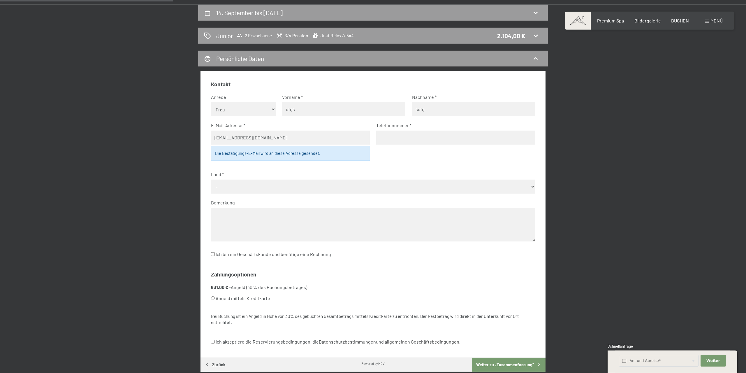
click at [390, 138] on input "tel" at bounding box center [455, 138] width 159 height 14
type input "657487358538"
click at [211, 179] on select "- Deutschland Österreich Schweiz Italien Niederlande Belgien Vereinigtes Königr…" at bounding box center [373, 186] width 324 height 14
select select "DEU"
click option "Deutschland" at bounding box center [0, 0] width 0 height 0
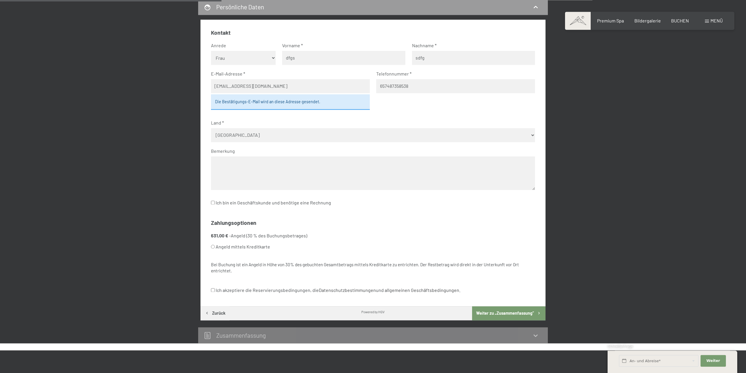
scroll to position [194, 0]
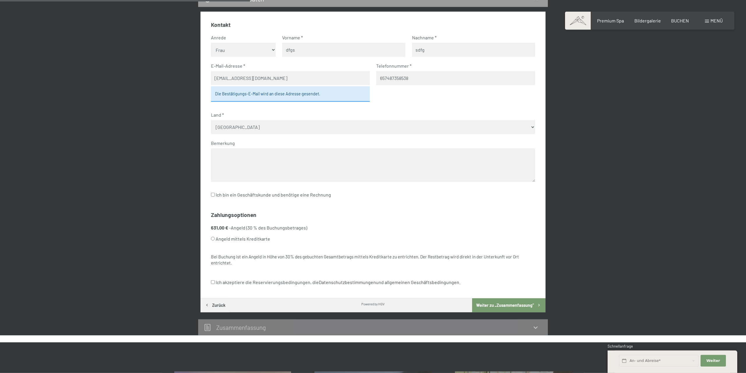
click at [246, 236] on label "Angeld mittels Kreditkarte" at bounding box center [366, 238] width 310 height 11
click at [215, 237] on input "Angeld mittels Kreditkarte" at bounding box center [213, 239] width 4 height 4
radio input "true"
click at [349, 280] on body "Buchen Anfragen Premium Spa Bildergalerie BUCHEN Menü DE IT EN Gutschein Bilder…" at bounding box center [373, 285] width 746 height 958
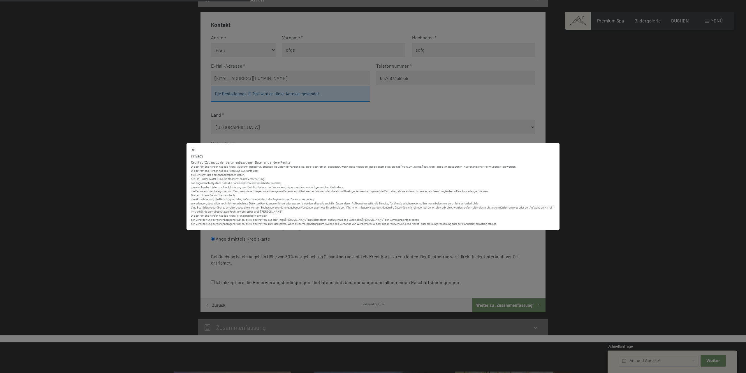
click at [145, 139] on div "Privacy Recht auf Zugang zu den personenbezogenen Daten und andere Rechte Die b…" at bounding box center [373, 186] width 746 height 373
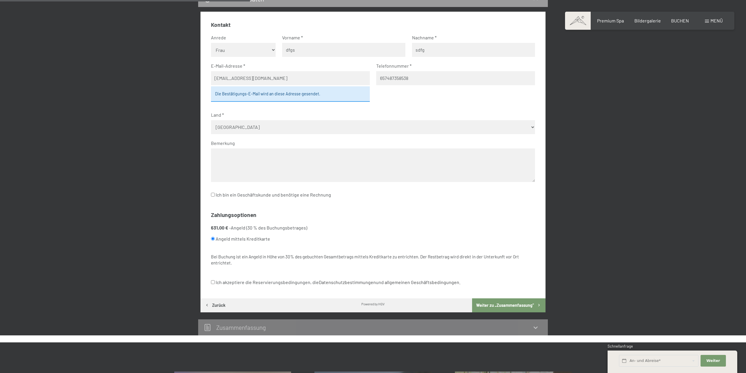
click at [211, 281] on div "Kontakt Anrede Keine Angabe Frau Herr Vorname dfgs Nachname sdfg E-Mail-Adresse…" at bounding box center [372, 155] width 345 height 286
drag, startPoint x: 210, startPoint y: 282, endPoint x: 214, endPoint y: 282, distance: 3.3
click at [212, 282] on div "Kontakt Anrede Keine Angabe Frau Herr Vorname dfgs Nachname sdfg E-Mail-Adresse…" at bounding box center [372, 155] width 345 height 286
click at [214, 282] on input "Ich akzeptiere die Reservierungsbedingungen, die Datenschutzbestimmungen und al…" at bounding box center [213, 282] width 4 height 4
checkbox input "true"
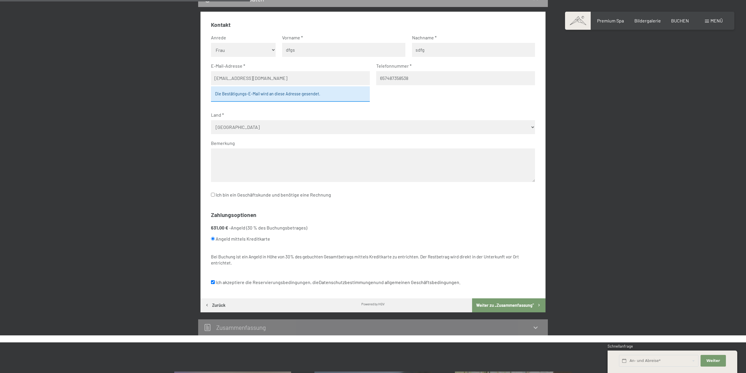
click at [509, 303] on button "Weiter zu „Zusammen­fassung“" at bounding box center [508, 305] width 73 height 14
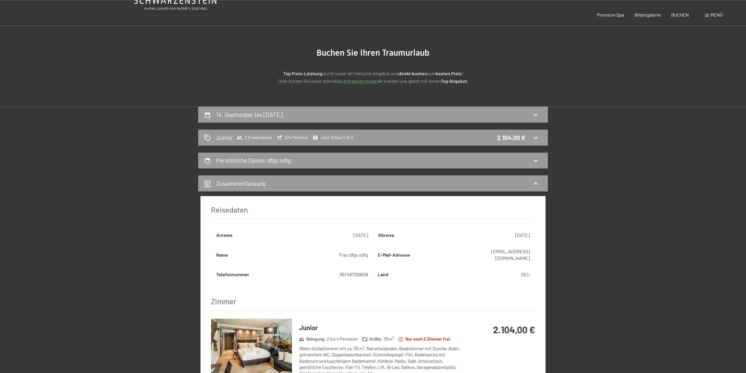
scroll to position [0, 0]
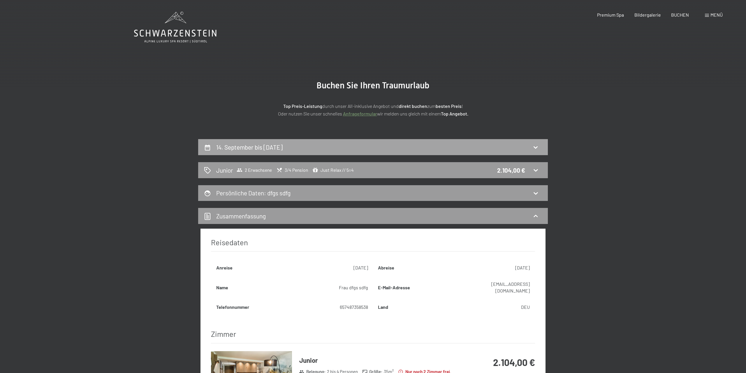
drag, startPoint x: 309, startPoint y: 147, endPoint x: 312, endPoint y: 145, distance: 3.7
click at [283, 147] on h2 "14. September bis 19. September 2025" at bounding box center [249, 146] width 66 height 7
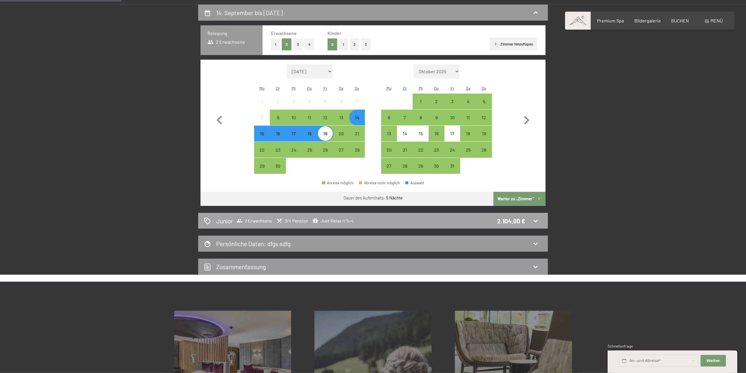
click at [314, 219] on div "2 Erwachsene 3/4 Pension Just Relax // 5=4" at bounding box center [295, 221] width 117 height 6
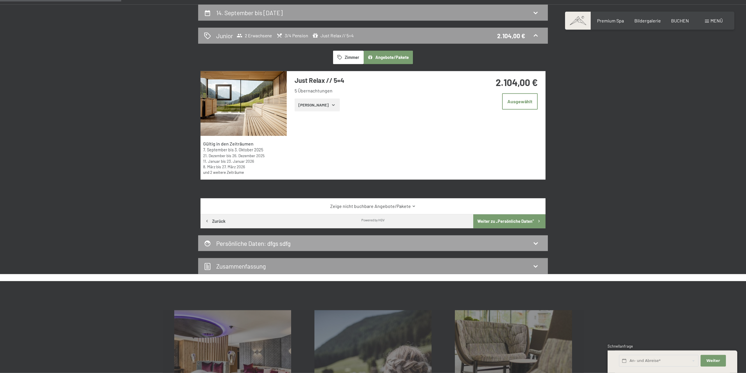
click at [312, 239] on div "Persönliche Daten : dfgs sdfg" at bounding box center [373, 243] width 350 height 16
select select "f"
select select "DEU"
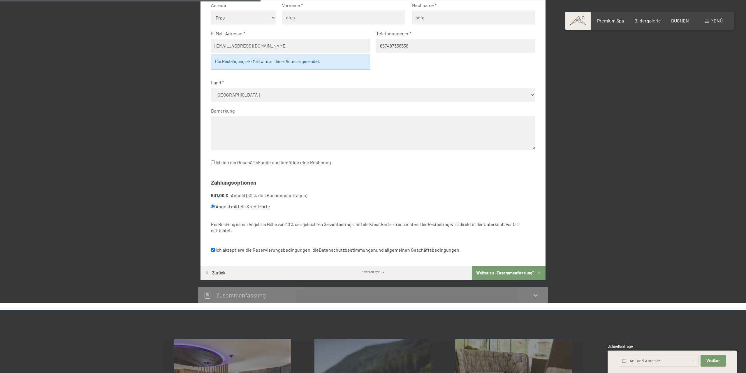
scroll to position [253, 0]
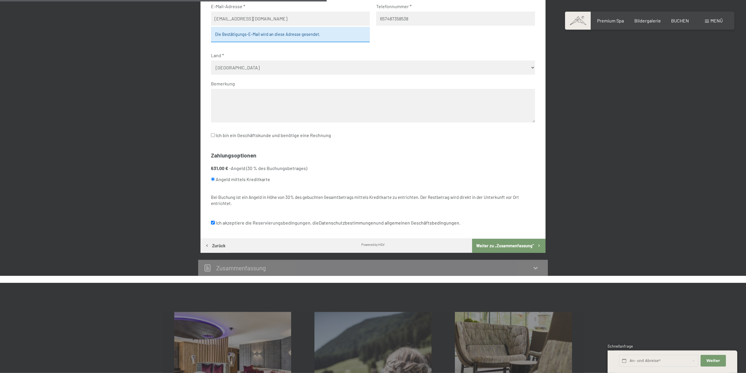
click at [255, 270] on h2 "Zusammen­fassung" at bounding box center [241, 267] width 50 height 7
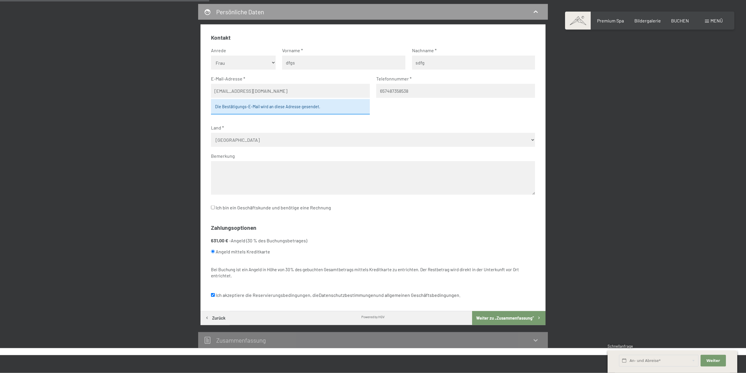
scroll to position [162, 0]
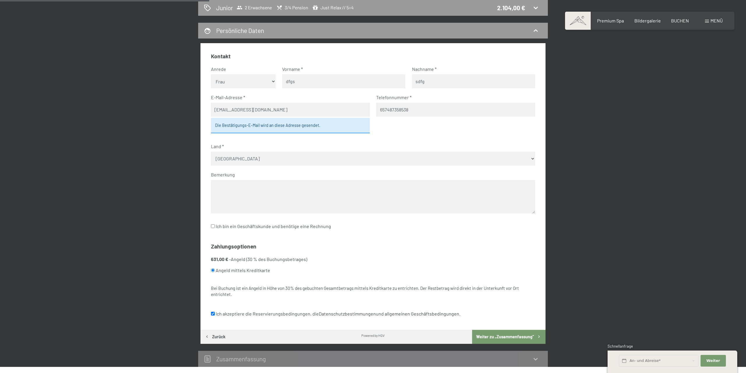
click at [217, 335] on button "Zurück" at bounding box center [214, 336] width 29 height 14
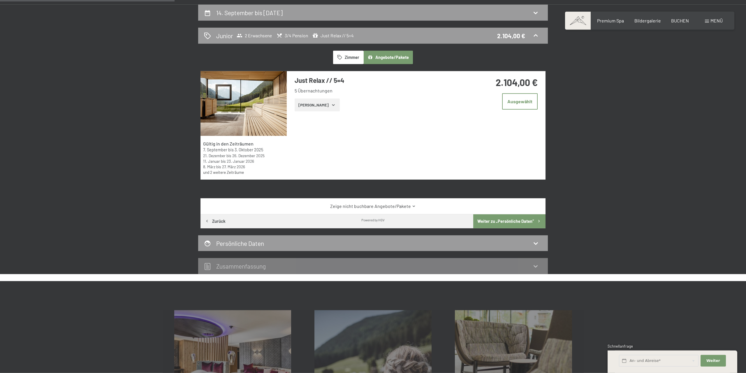
click at [211, 214] on div "Zeige nicht buchbare Angebote/Pakete" at bounding box center [372, 206] width 345 height 16
click at [212, 221] on button "Zurück" at bounding box center [214, 221] width 29 height 14
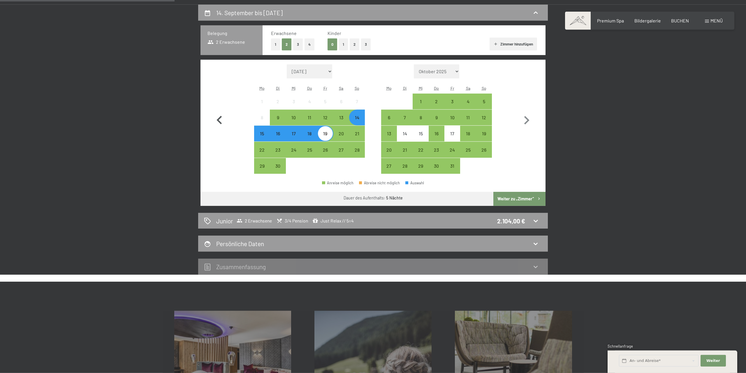
click at [221, 113] on icon "button" at bounding box center [219, 120] width 17 height 17
click at [218, 120] on icon "button" at bounding box center [218, 120] width 5 height 8
click at [235, 12] on h2 "14. September bis 19. September 2025" at bounding box center [249, 12] width 66 height 7
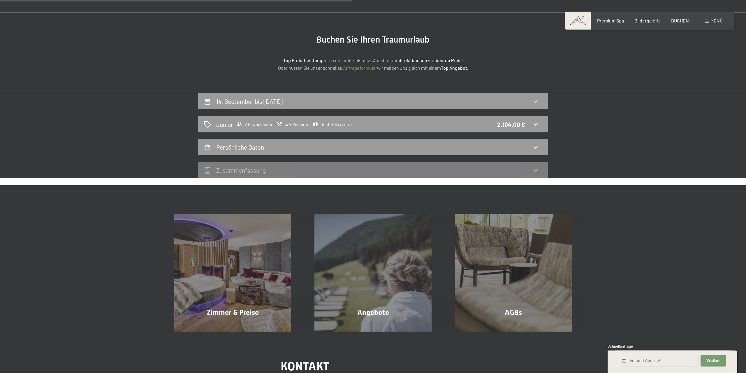
scroll to position [0, 0]
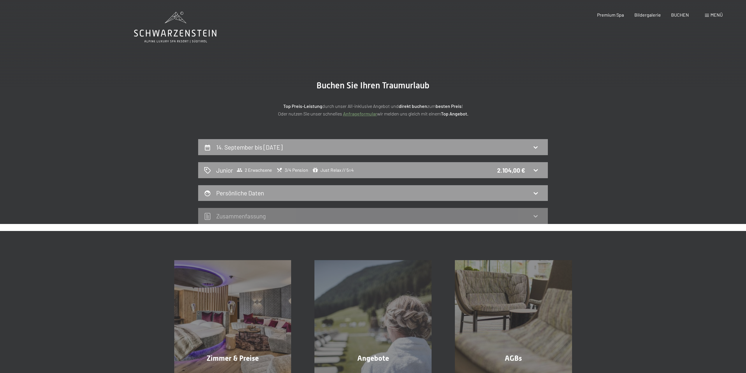
click at [174, 26] on icon at bounding box center [175, 27] width 82 height 31
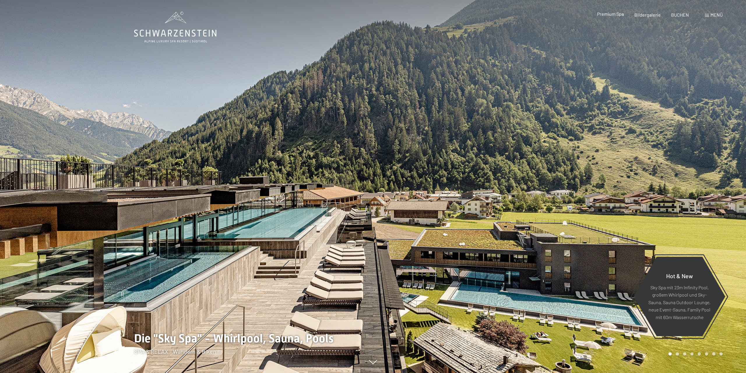
click at [617, 17] on div "Premium Spa Bildergalerie BUCHEN" at bounding box center [638, 15] width 122 height 6
click at [620, 15] on span "Premium Spa" at bounding box center [610, 14] width 27 height 6
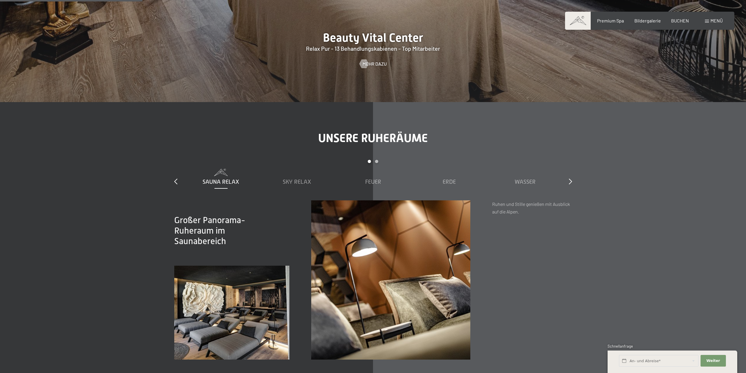
scroll to position [951, 0]
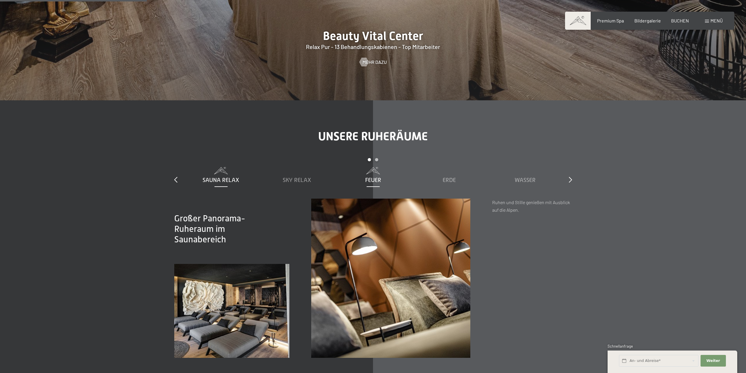
click at [371, 176] on div "Feuer" at bounding box center [373, 175] width 70 height 17
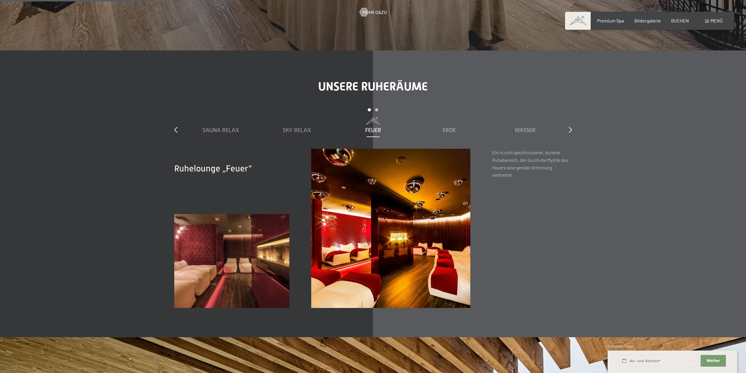
scroll to position [1010, 0]
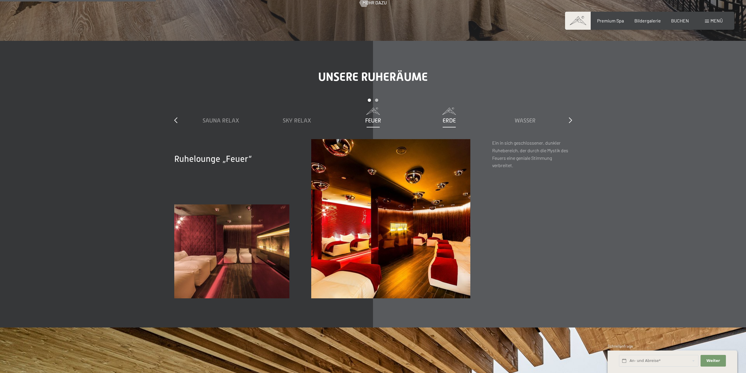
click at [445, 121] on span "Erde" at bounding box center [449, 120] width 13 height 6
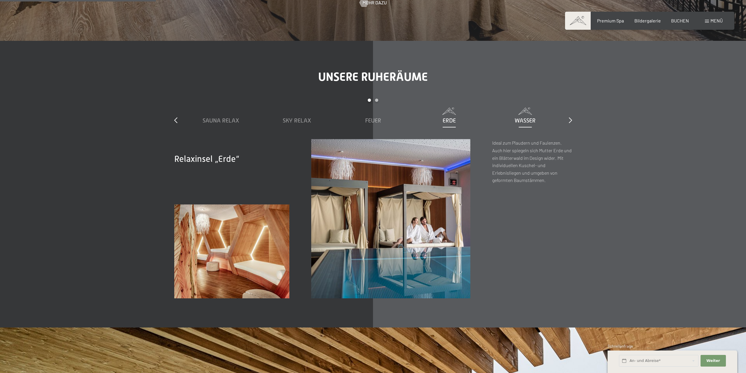
click at [525, 118] on span "Wasser" at bounding box center [524, 120] width 21 height 6
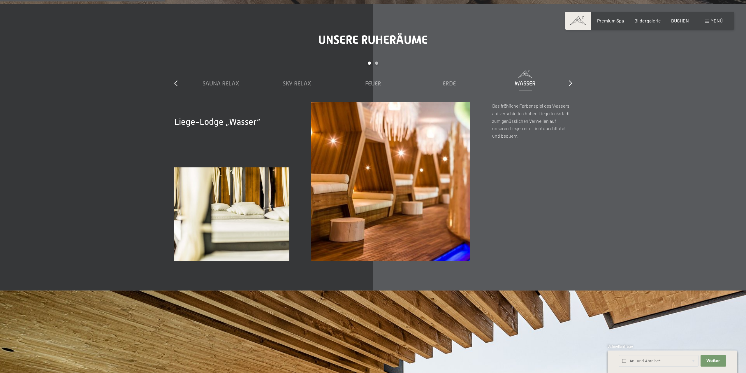
scroll to position [981, 0]
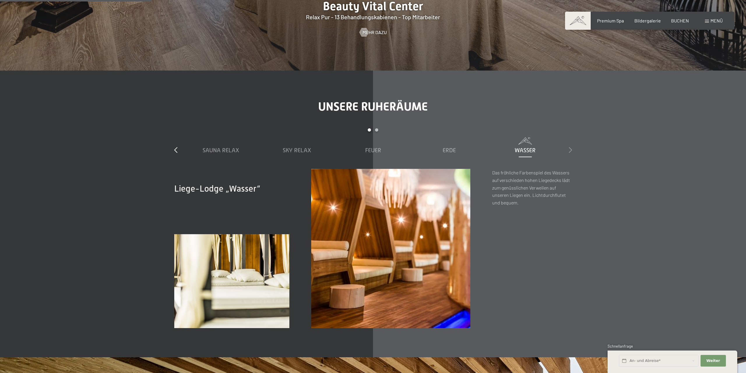
click at [571, 152] on icon at bounding box center [570, 150] width 3 height 6
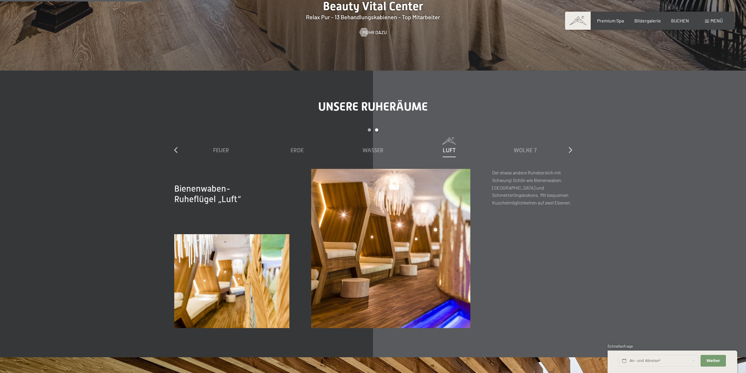
click at [451, 150] on span "Luft" at bounding box center [449, 150] width 13 height 6
click at [373, 146] on div "Wasser" at bounding box center [373, 150] width 70 height 8
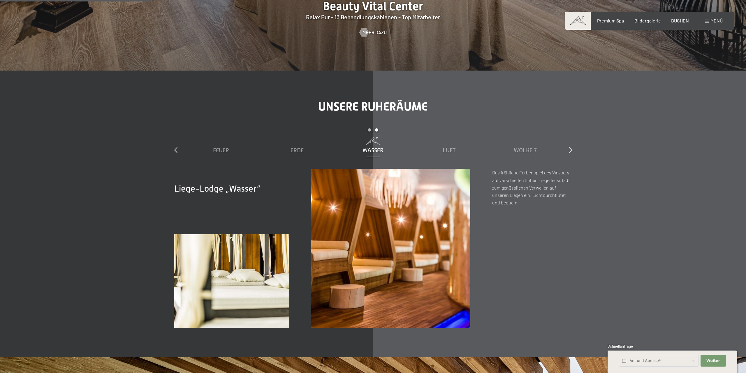
click at [408, 214] on img at bounding box center [390, 248] width 159 height 159
click at [453, 150] on span "Luft" at bounding box center [449, 150] width 13 height 6
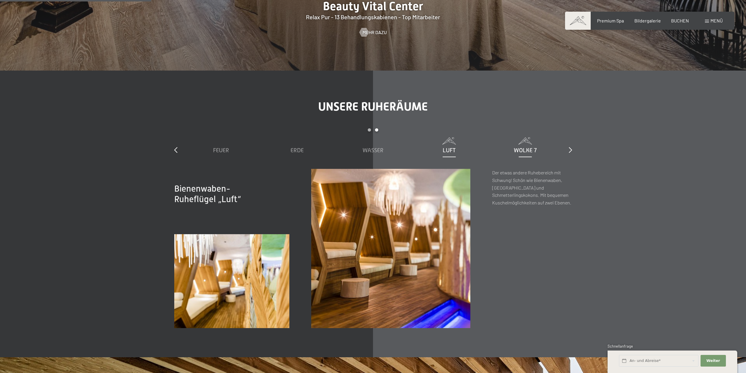
click at [526, 149] on span "Wolke 7" at bounding box center [525, 150] width 23 height 6
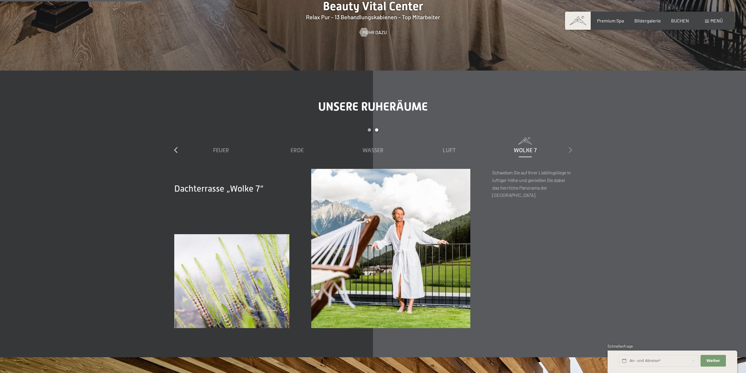
click at [569, 152] on icon at bounding box center [570, 150] width 3 height 6
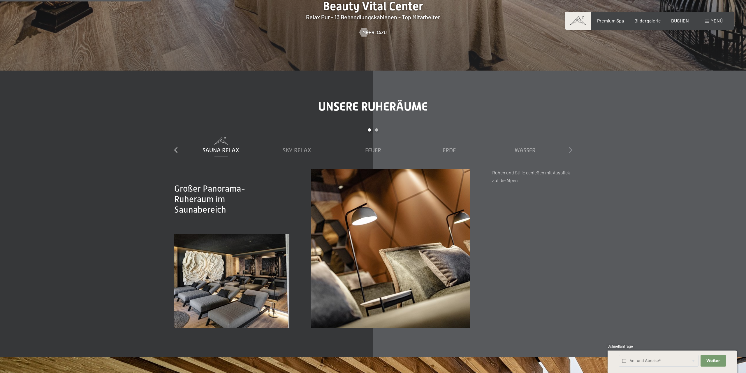
click at [571, 150] on icon at bounding box center [570, 150] width 3 height 6
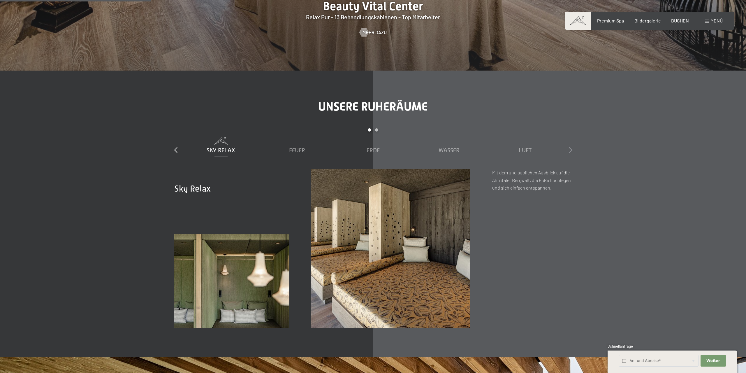
click at [571, 150] on icon at bounding box center [570, 150] width 3 height 6
